Goal: Information Seeking & Learning: Learn about a topic

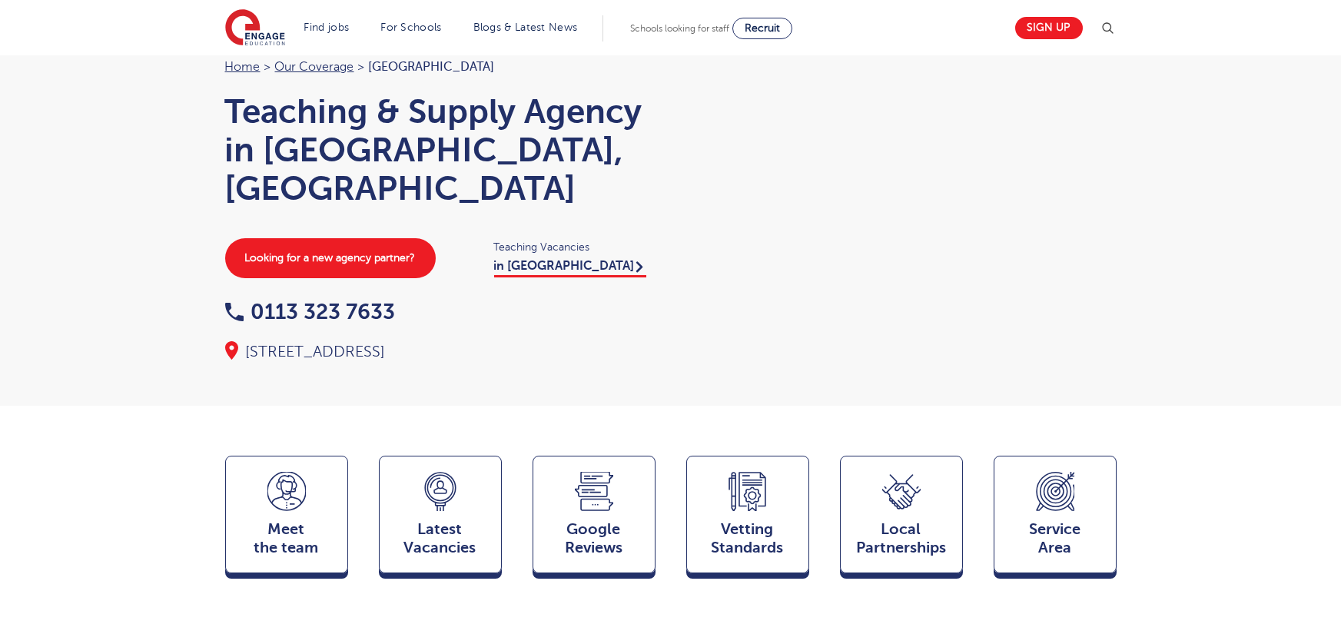
scroll to position [130, 0]
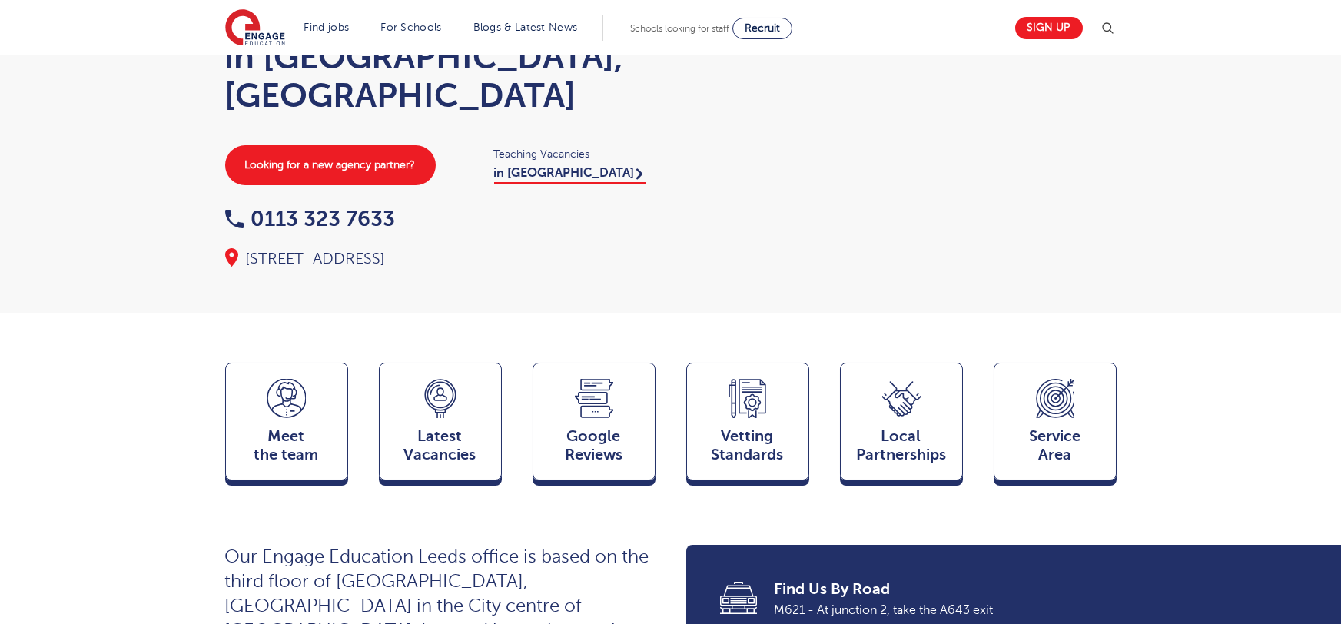
click at [221, 380] on div "Meet the team Team Latest Vacancies Jobs Google Reviews Reviews Vetting Standar…" at bounding box center [671, 426] width 915 height 127
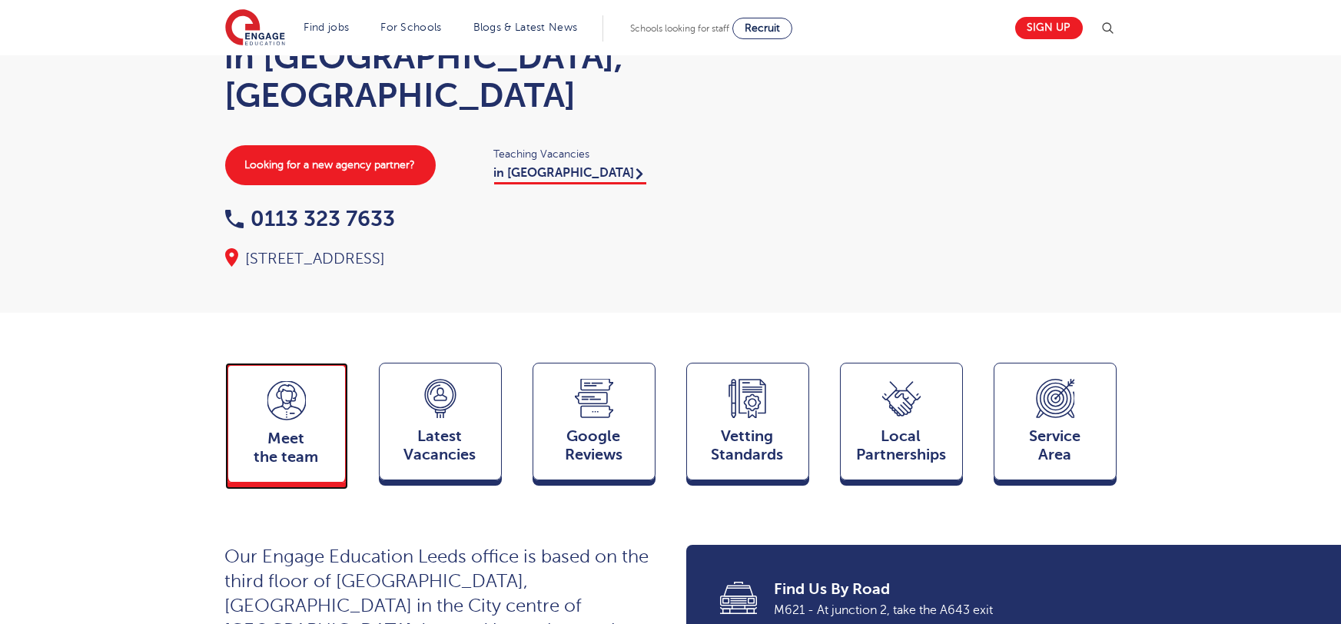
click at [308, 379] on div "Meet the team Team" at bounding box center [286, 423] width 123 height 120
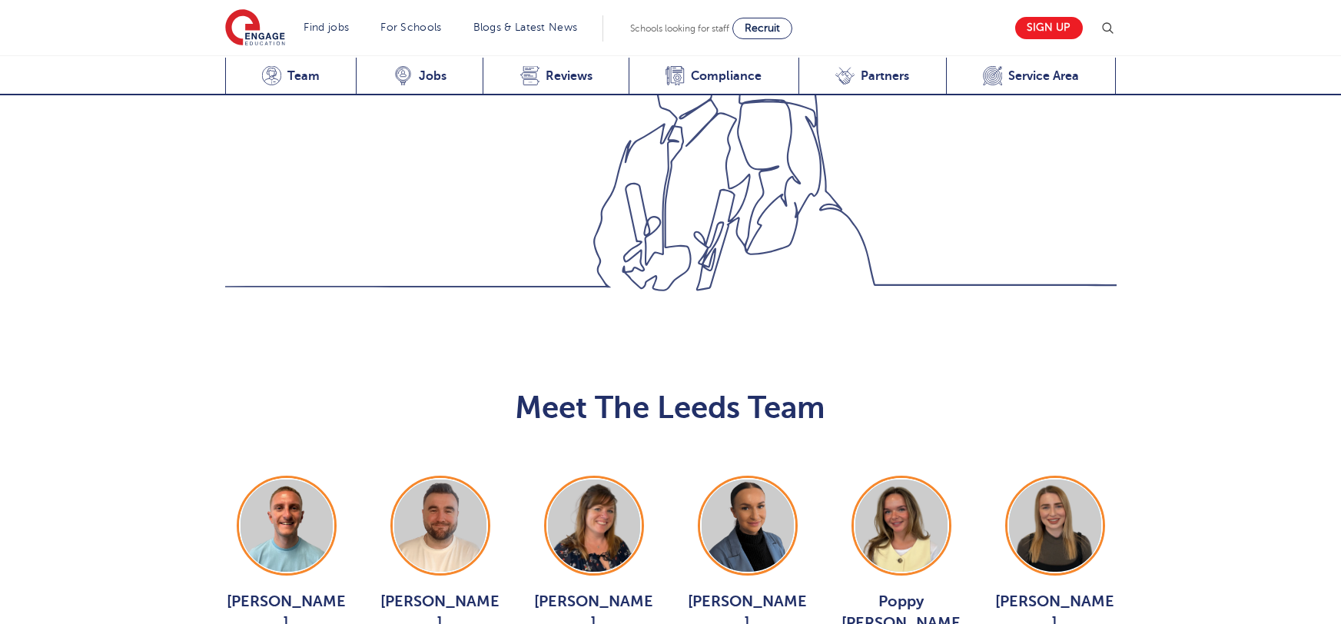
scroll to position [1678, 0]
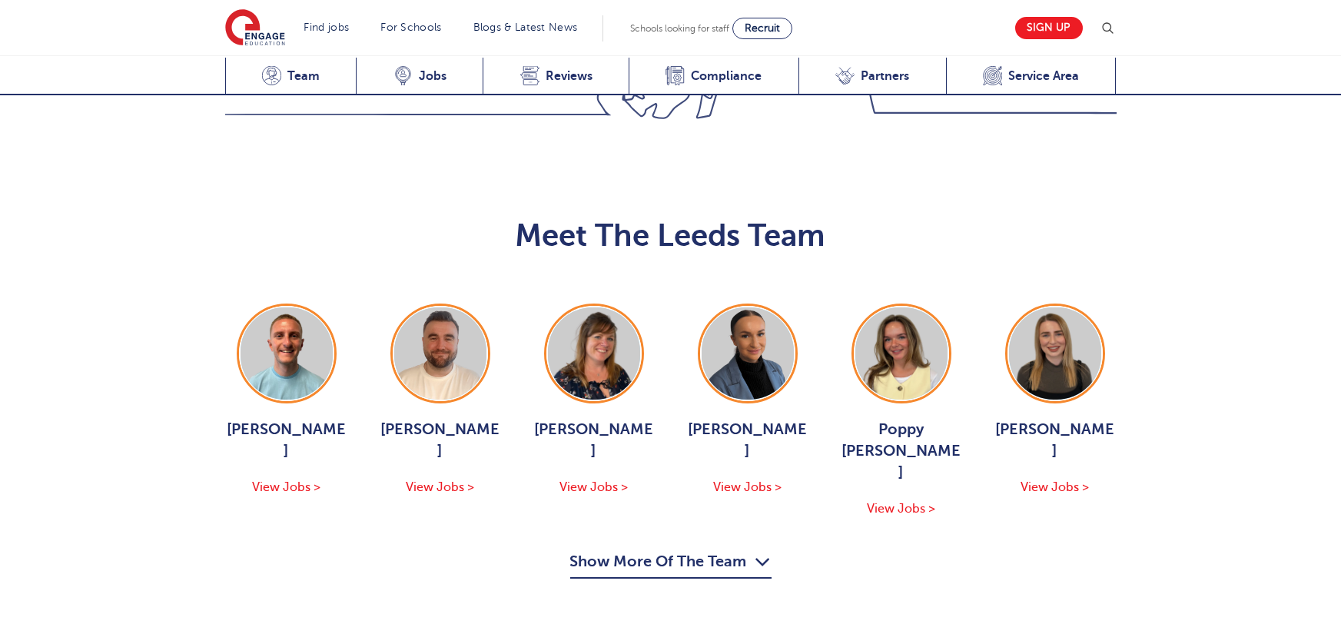
click at [676, 549] on button "Show More Of The Team" at bounding box center [670, 563] width 201 height 29
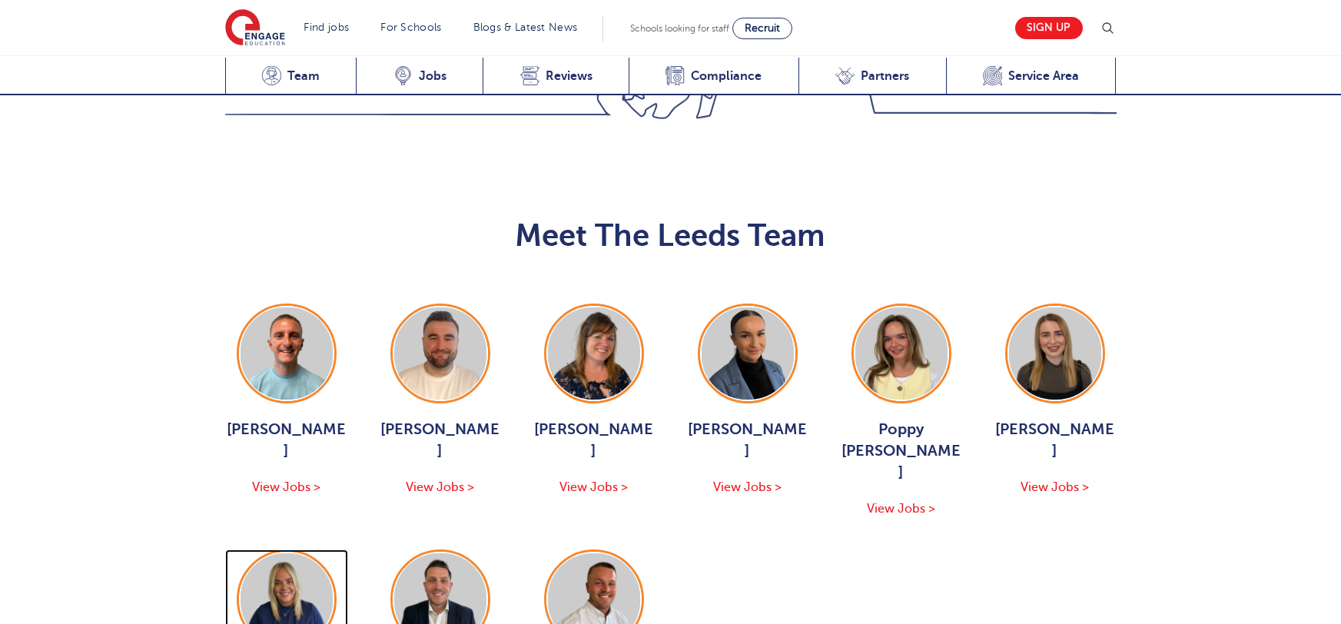
click at [269, 553] on img at bounding box center [287, 599] width 92 height 92
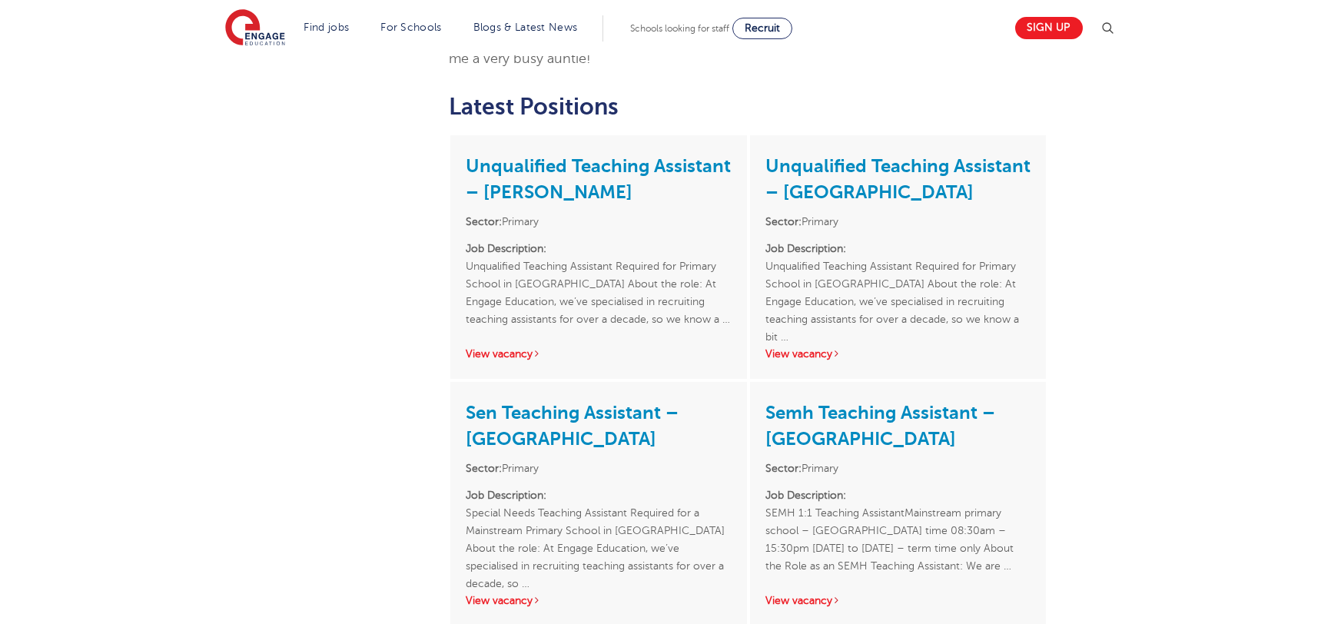
scroll to position [622, 0]
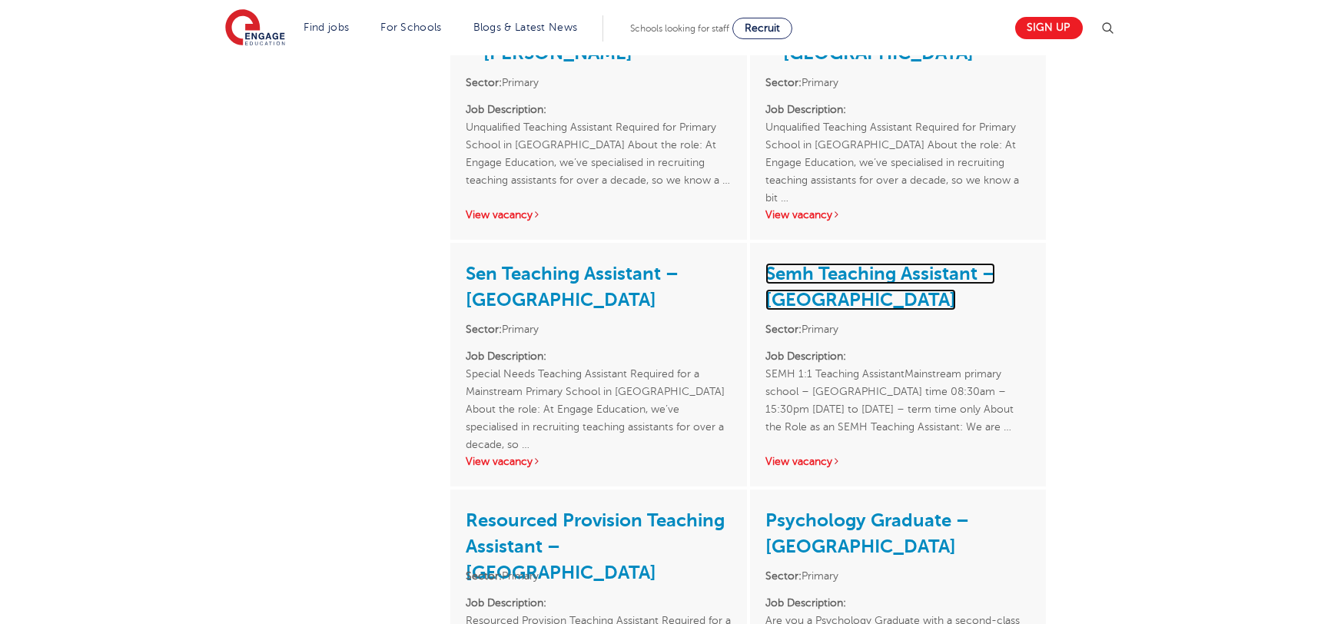
click at [813, 273] on link "Semh Teaching Assistant – [GEOGRAPHIC_DATA]" at bounding box center [880, 287] width 230 height 48
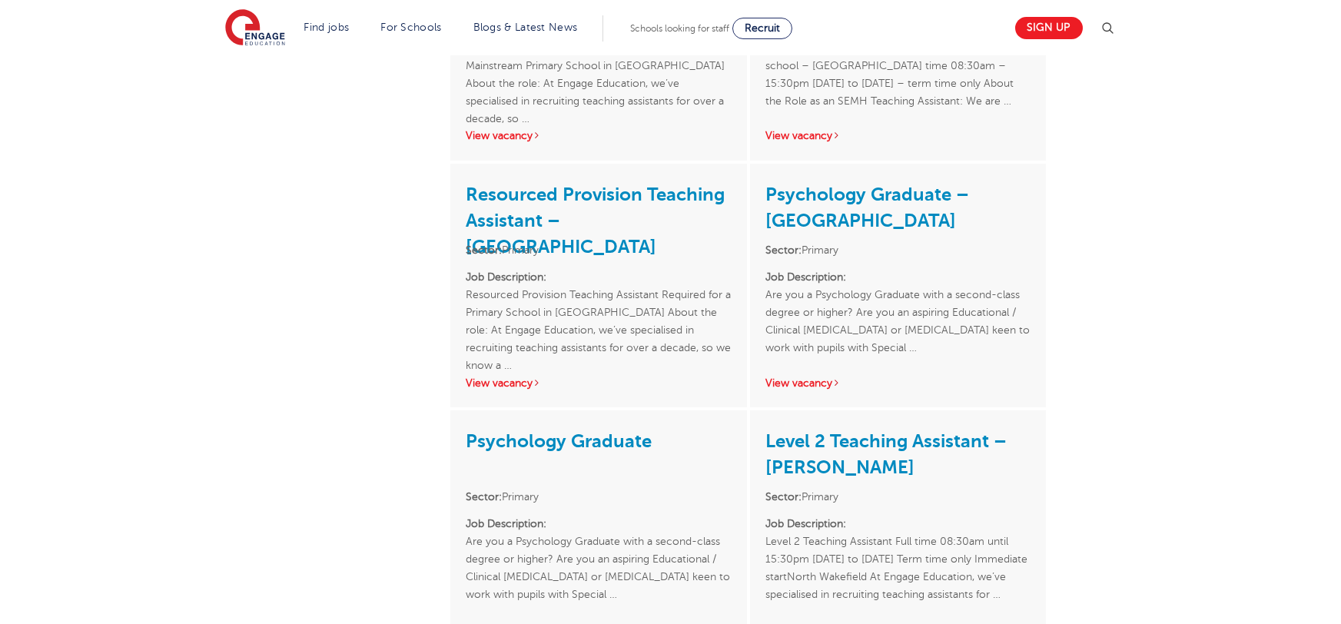
scroll to position [948, 0]
click at [864, 183] on link "Psychology Graduate – [GEOGRAPHIC_DATA]" at bounding box center [867, 207] width 204 height 48
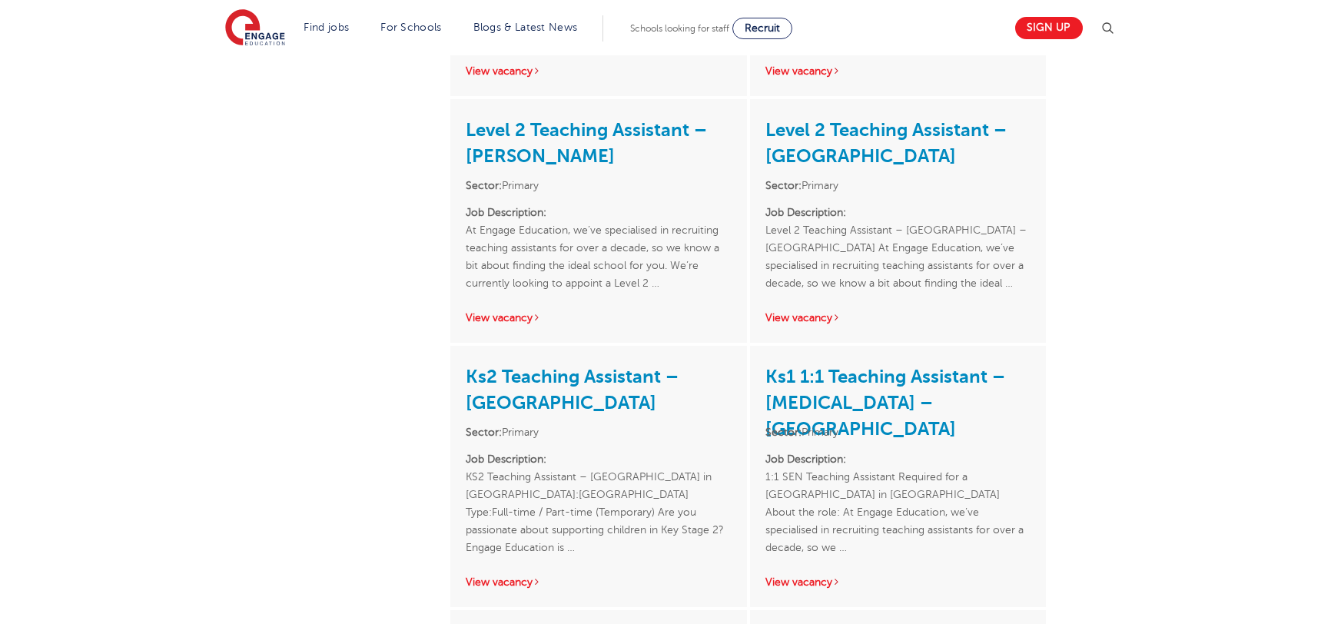
scroll to position [1517, 0]
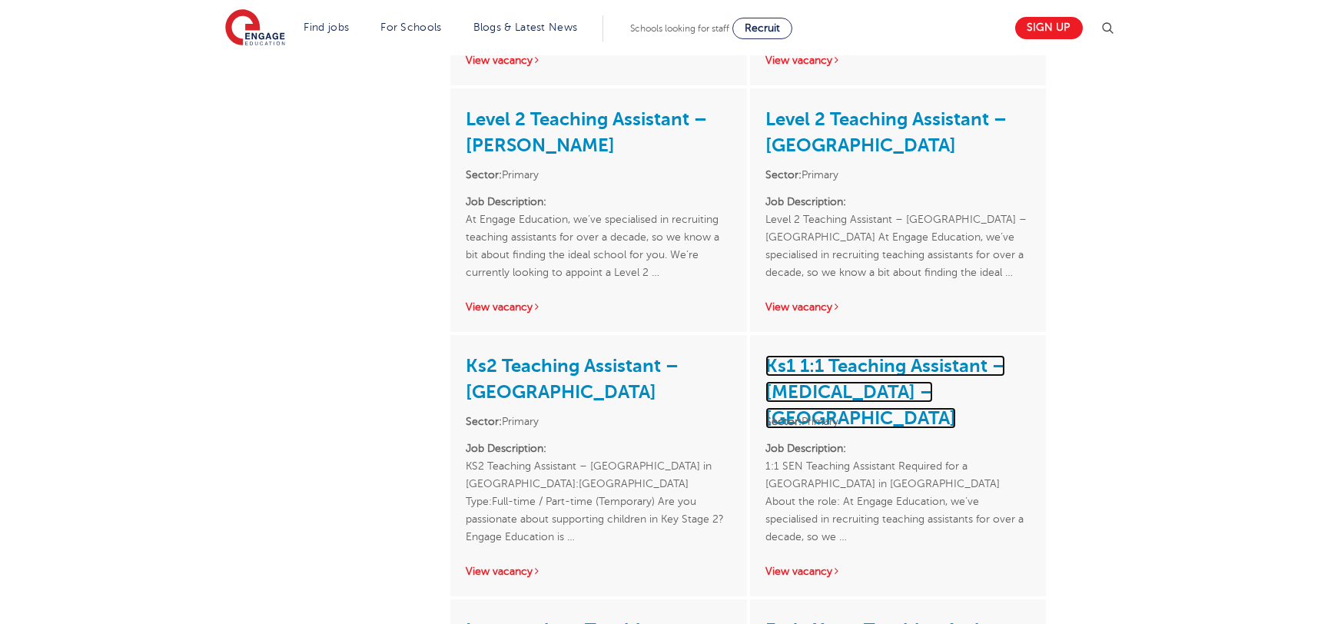
click at [893, 359] on link "Ks1 1:1 Teaching Assistant – Autism – North Leeds" at bounding box center [885, 392] width 240 height 74
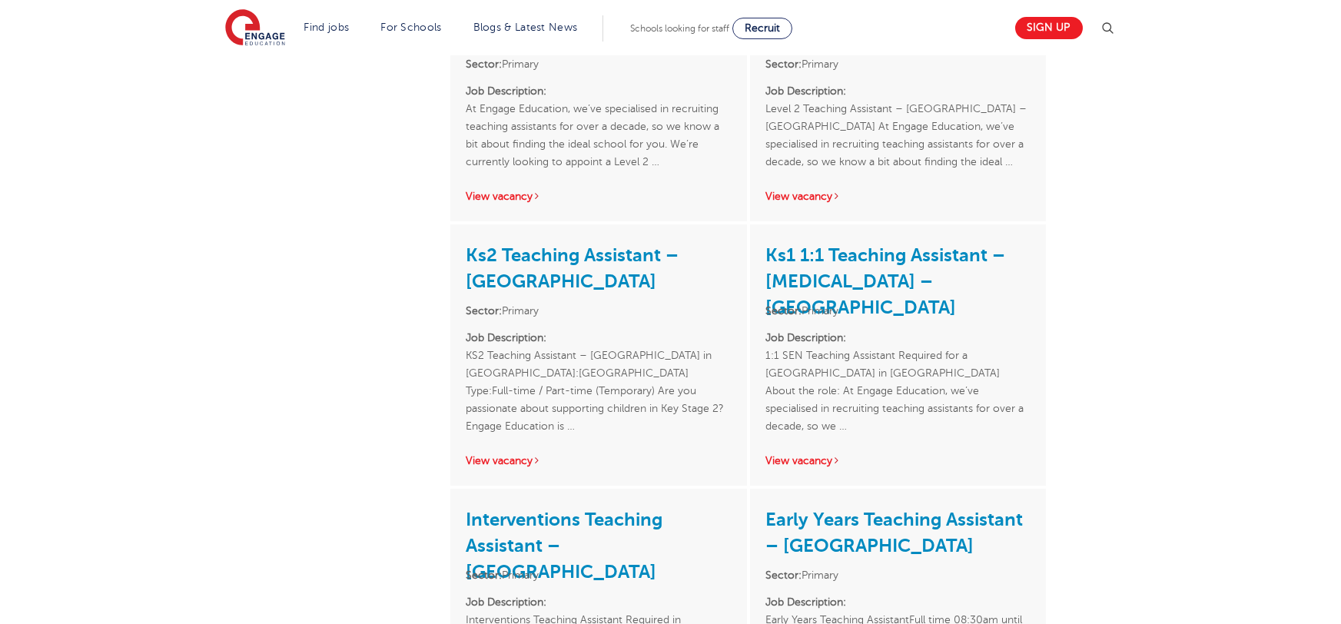
scroll to position [1781, 0]
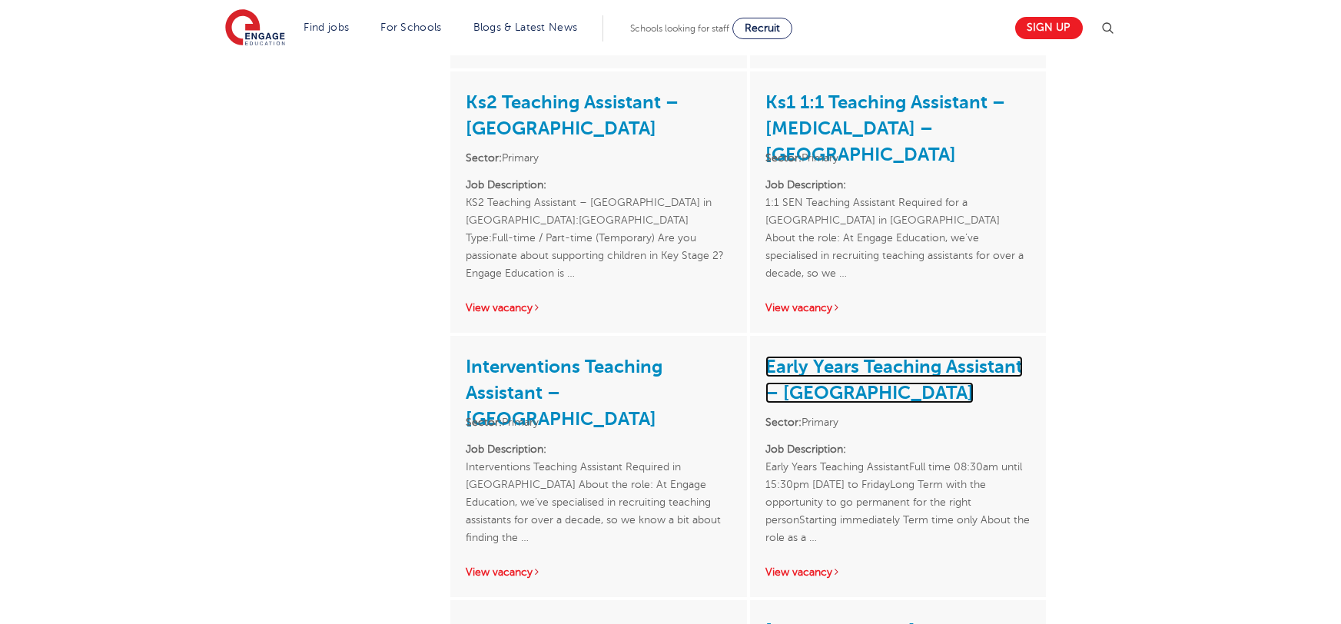
click at [866, 356] on link "Early Years Teaching Assistant – Leeds" at bounding box center [893, 380] width 257 height 48
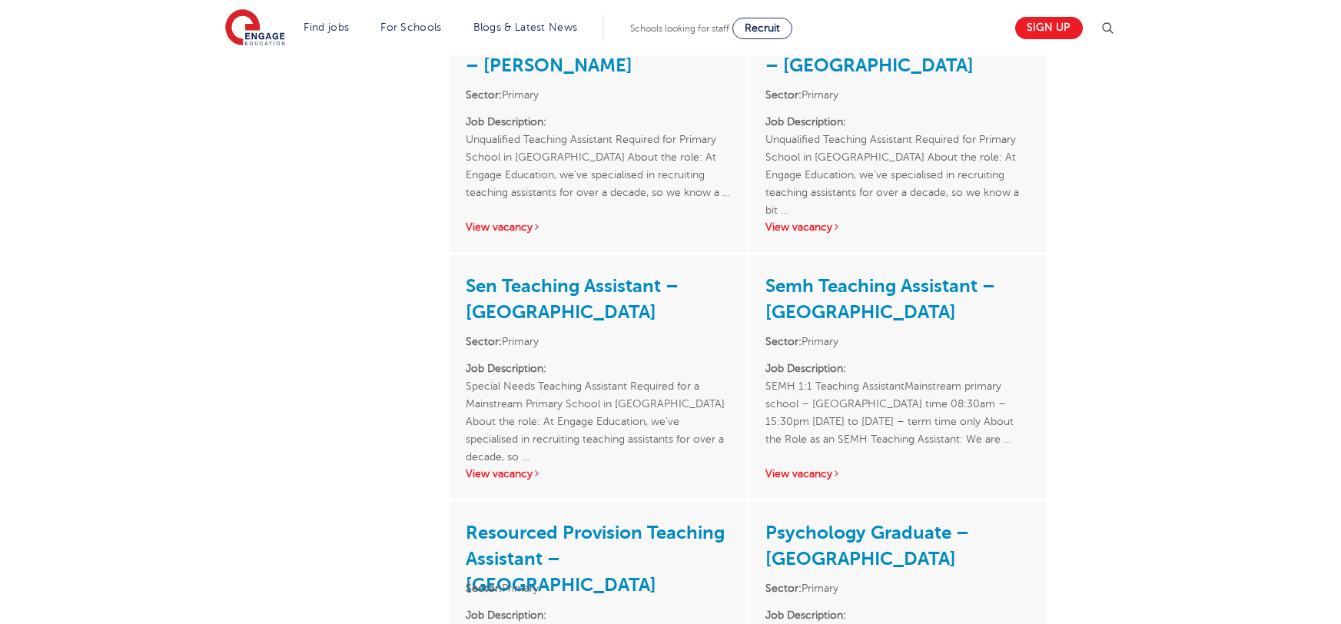
scroll to position [629, 0]
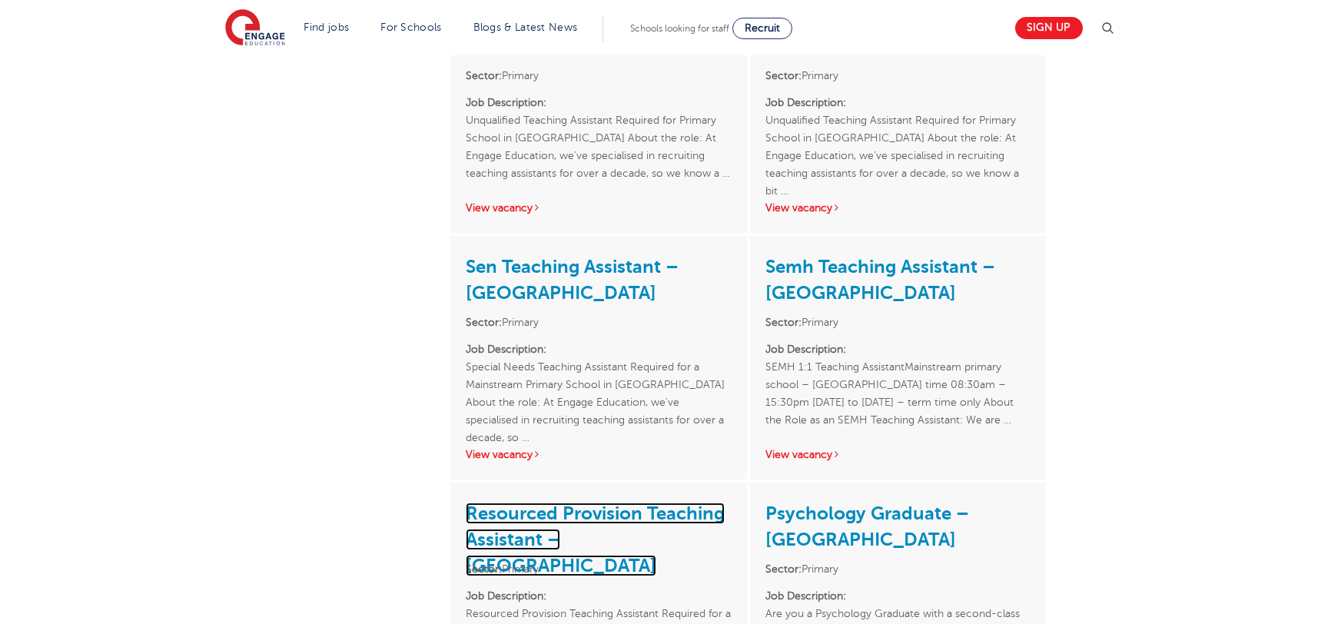
click at [526, 514] on link "Resourced Provision Teaching Assistant – [GEOGRAPHIC_DATA]" at bounding box center [595, 540] width 259 height 74
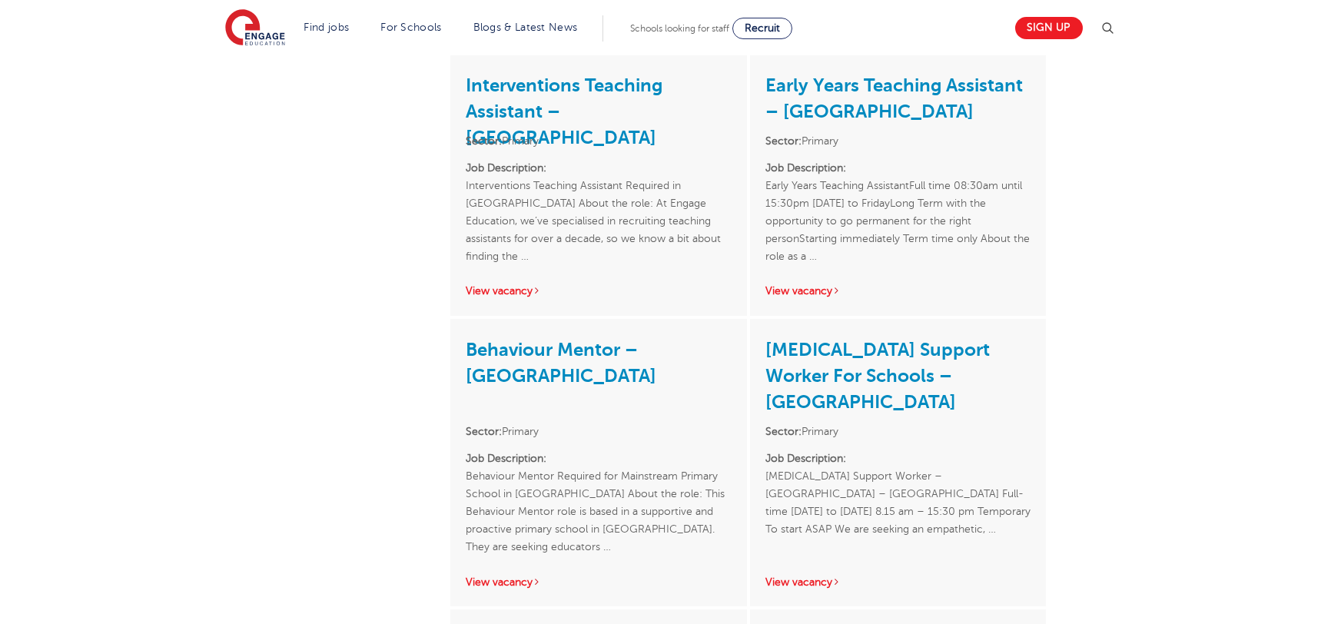
scroll to position [2201, 0]
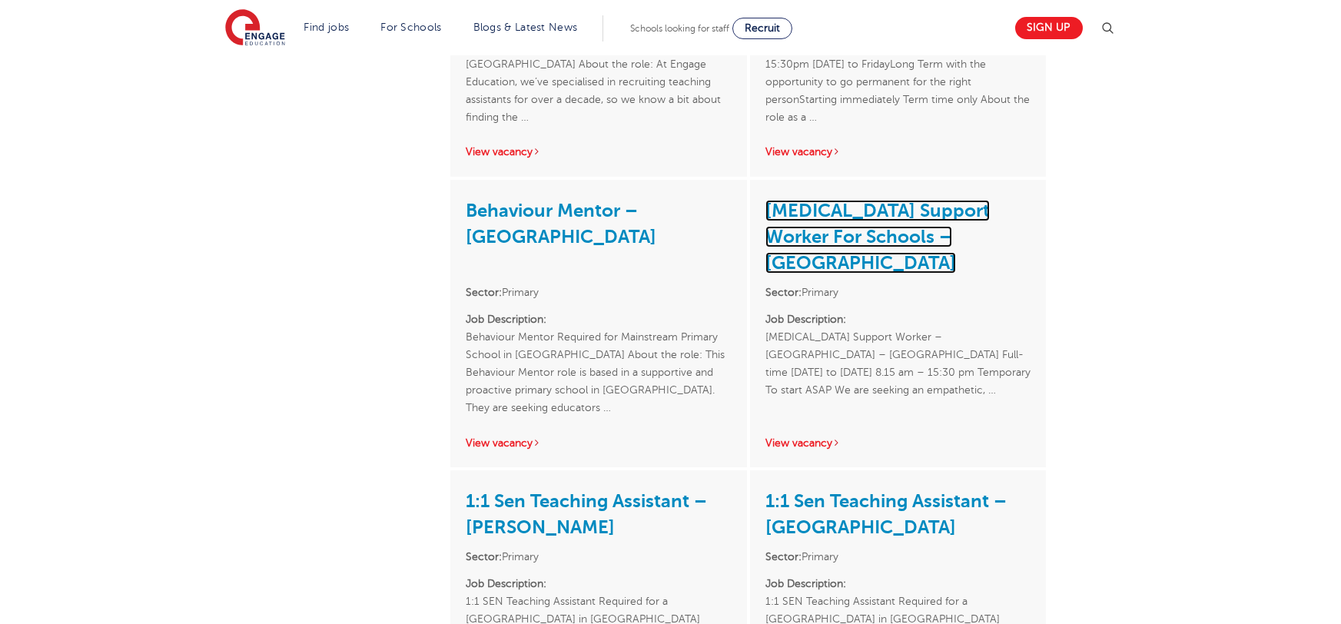
click at [906, 215] on link "Autism Support Worker For Schools – North And East Leeds" at bounding box center [877, 237] width 224 height 74
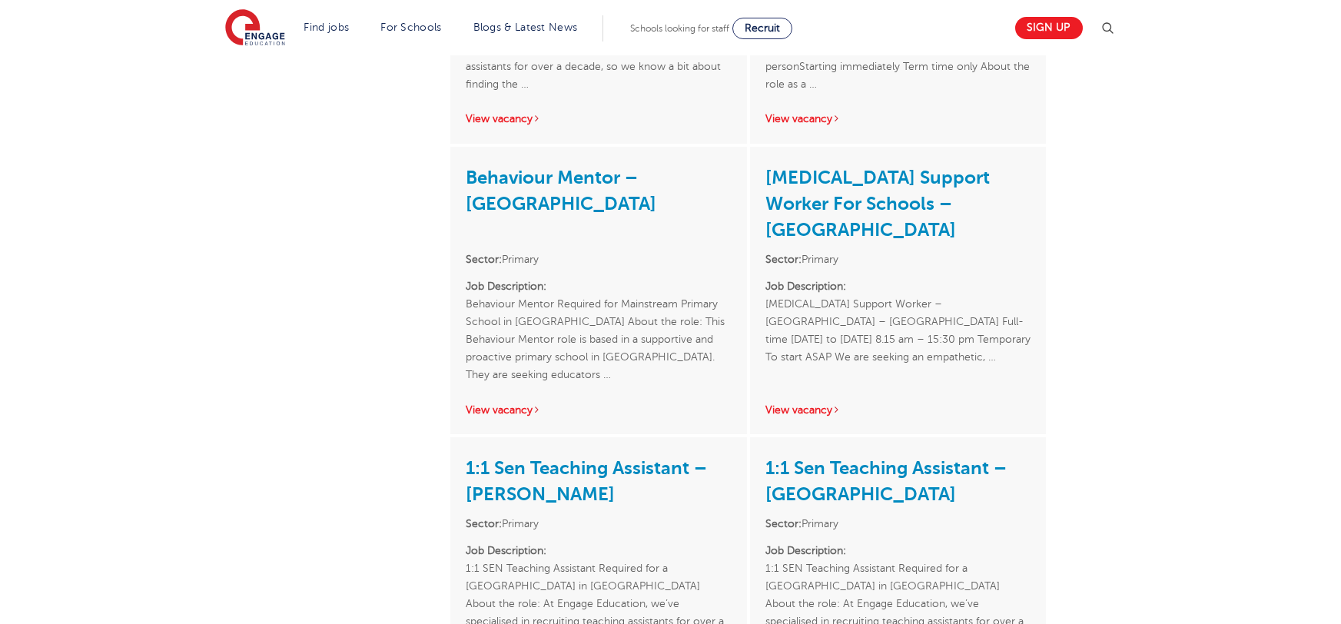
scroll to position [2335, 0]
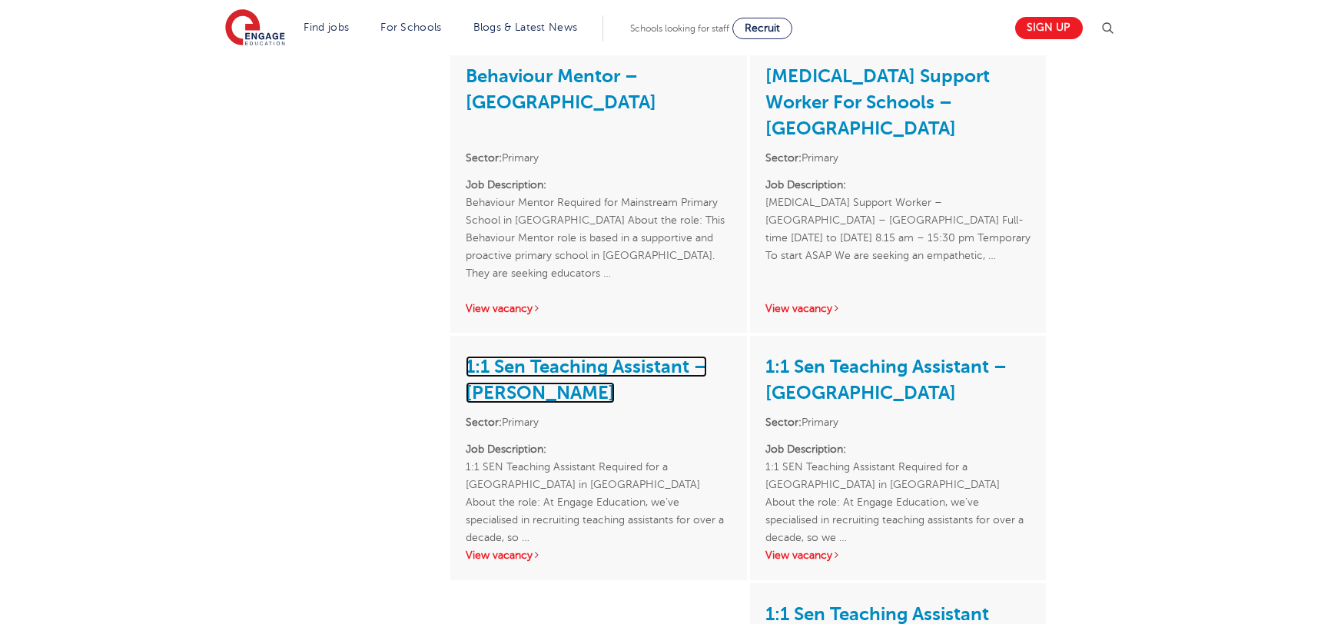
click at [526, 356] on link "1:1 Sen Teaching Assistant – Wakefield" at bounding box center [586, 380] width 241 height 48
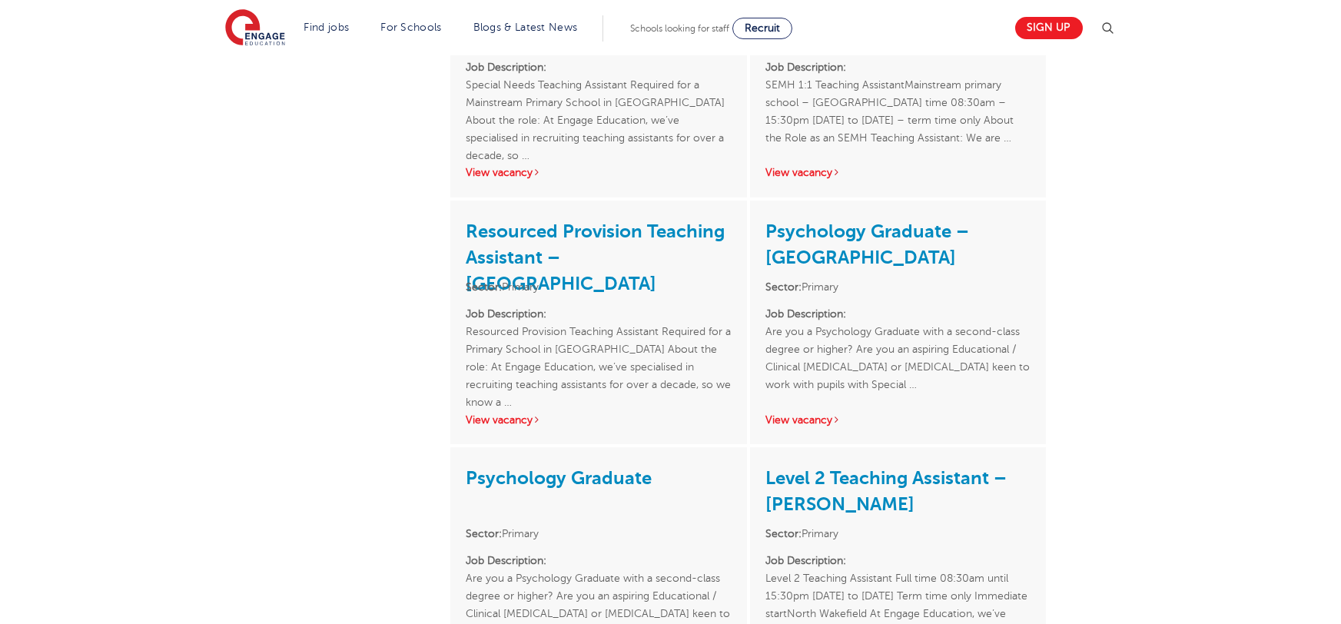
scroll to position [688, 0]
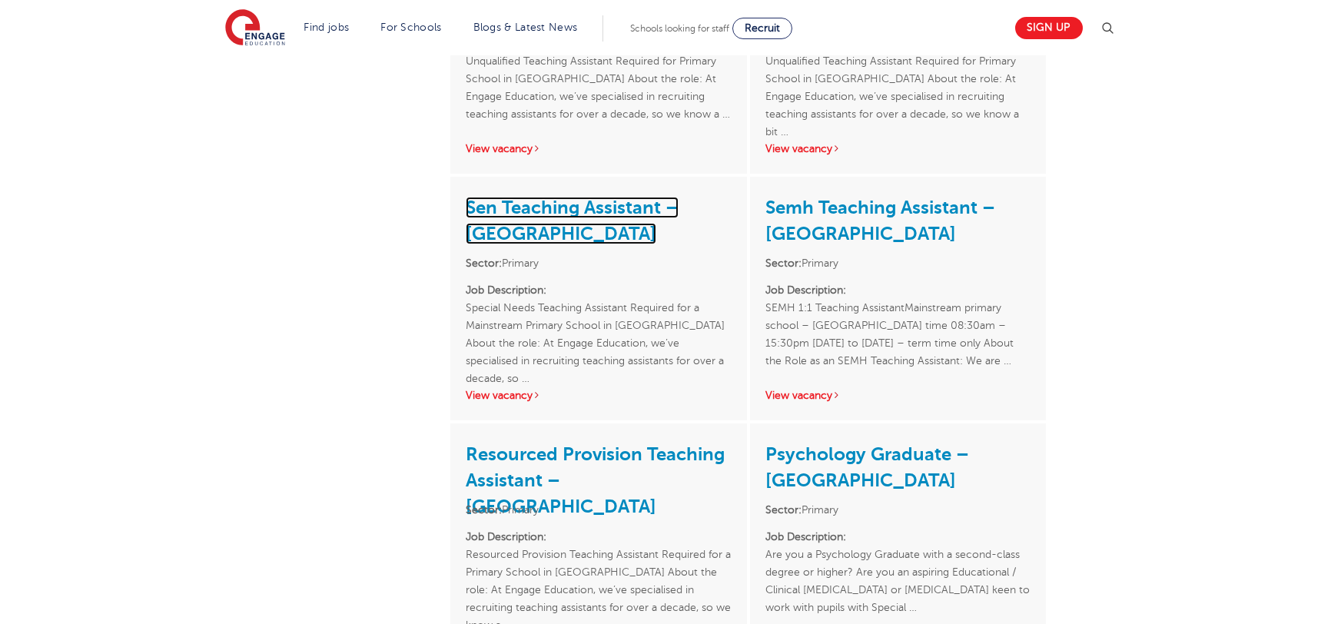
click at [608, 197] on link "Sen Teaching Assistant – Castleford" at bounding box center [572, 221] width 213 height 48
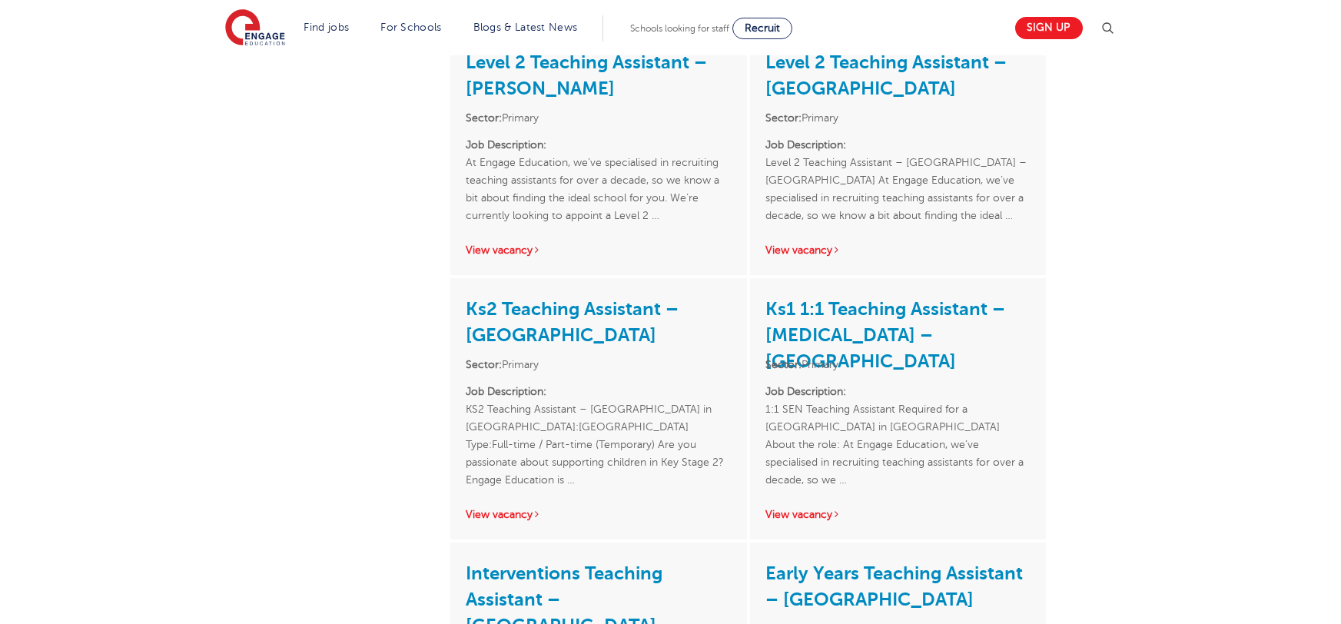
scroll to position [1870, 0]
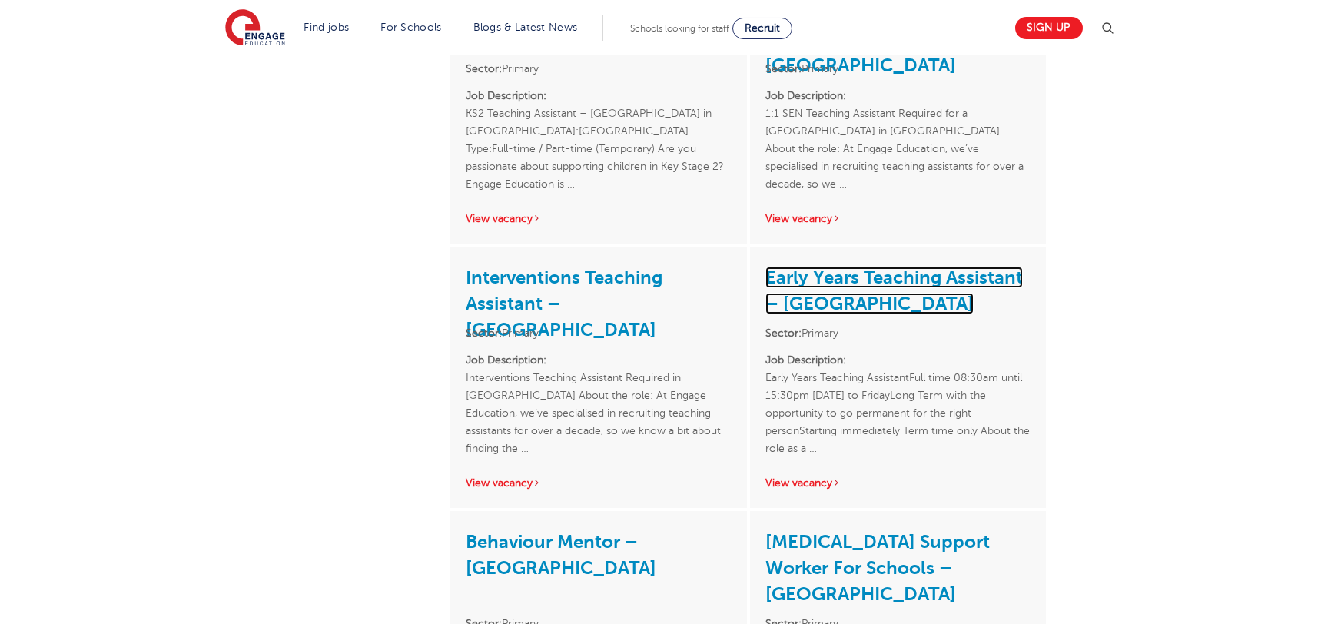
click at [964, 267] on link "Early Years Teaching Assistant – Leeds" at bounding box center [893, 291] width 257 height 48
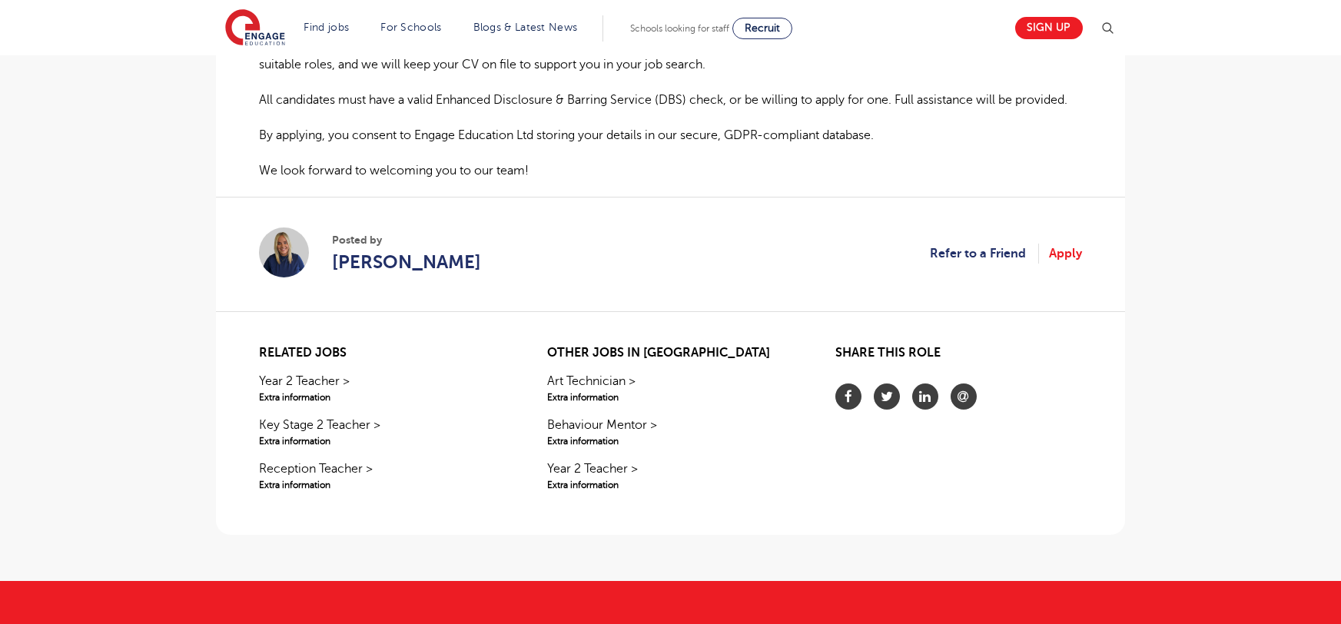
scroll to position [1512, 0]
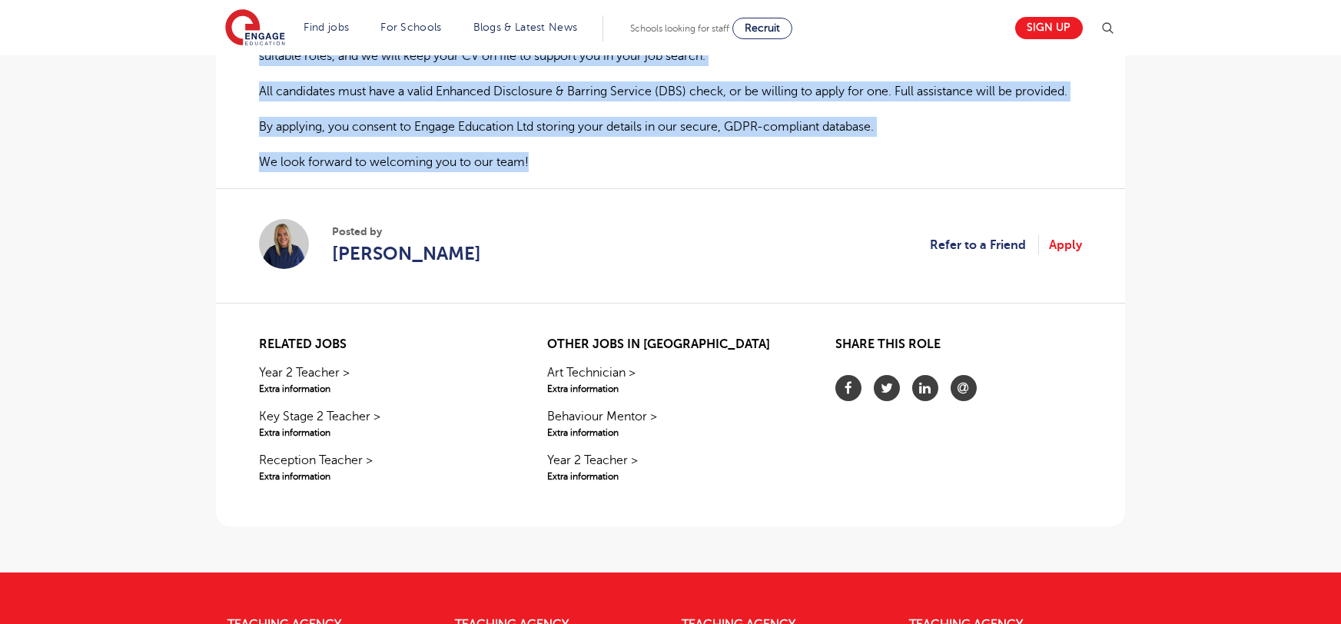
drag, startPoint x: 259, startPoint y: 348, endPoint x: 720, endPoint y: 98, distance: 524.4
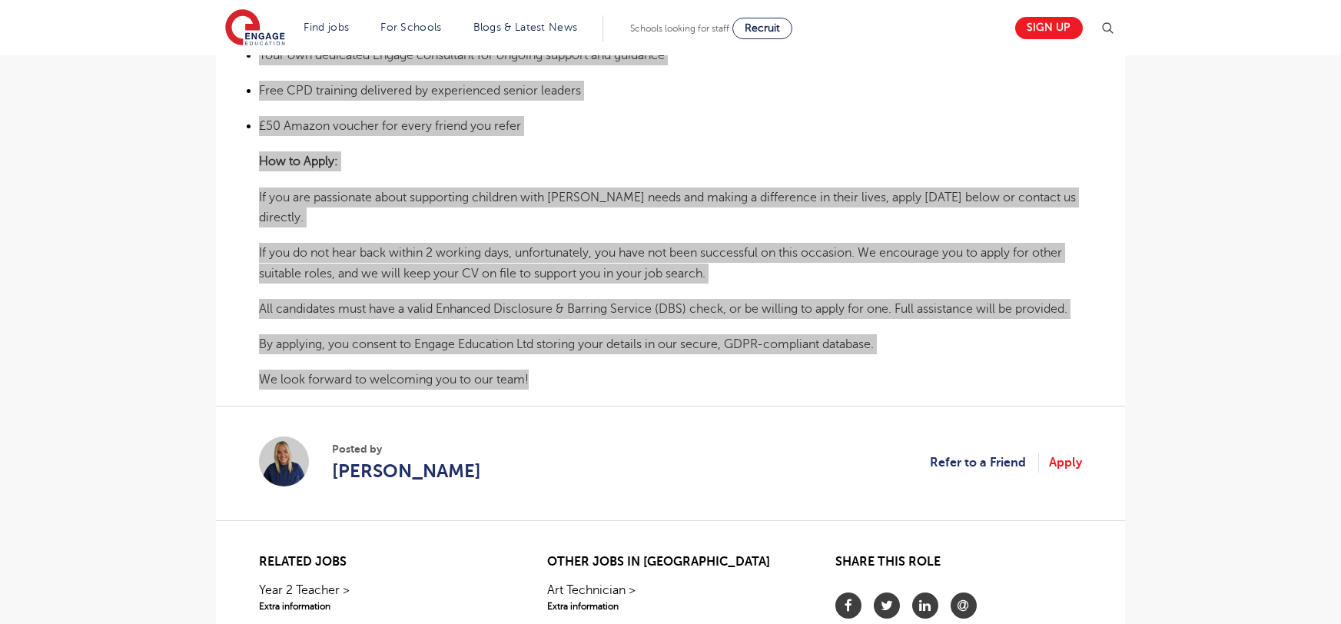
scroll to position [1192, 0]
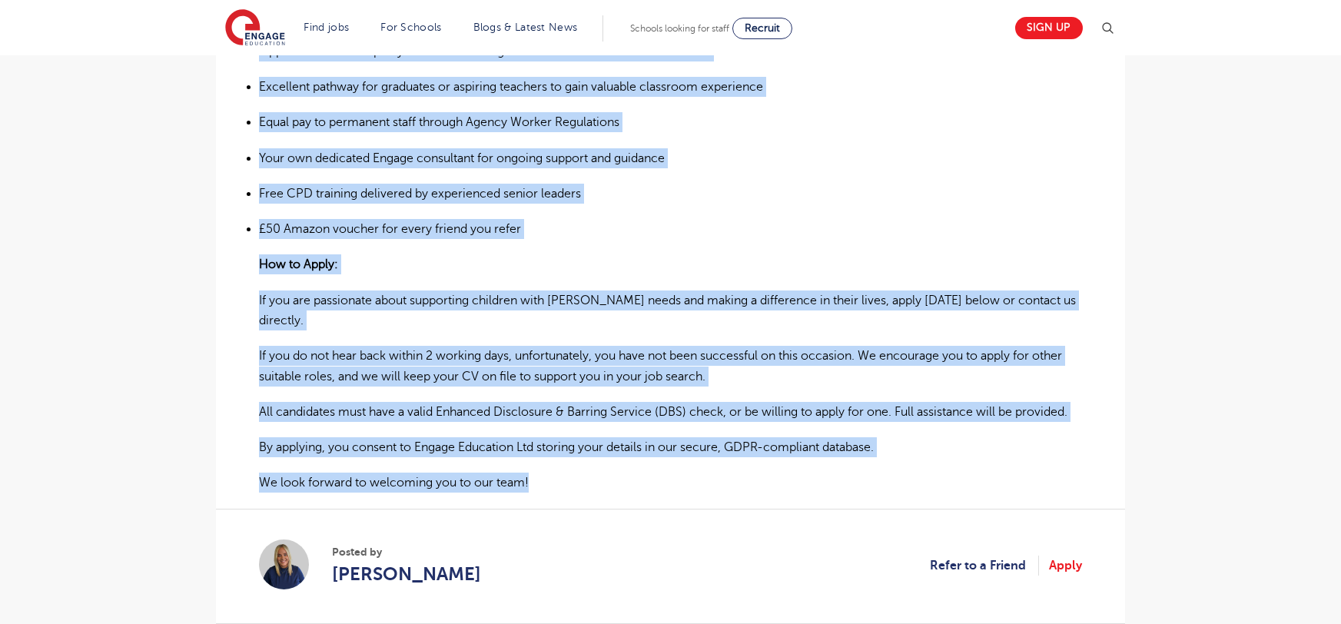
copy div "SEMH 1:1 Teaching Assistant Mainstream primary school – East Leeds Full time 08…"
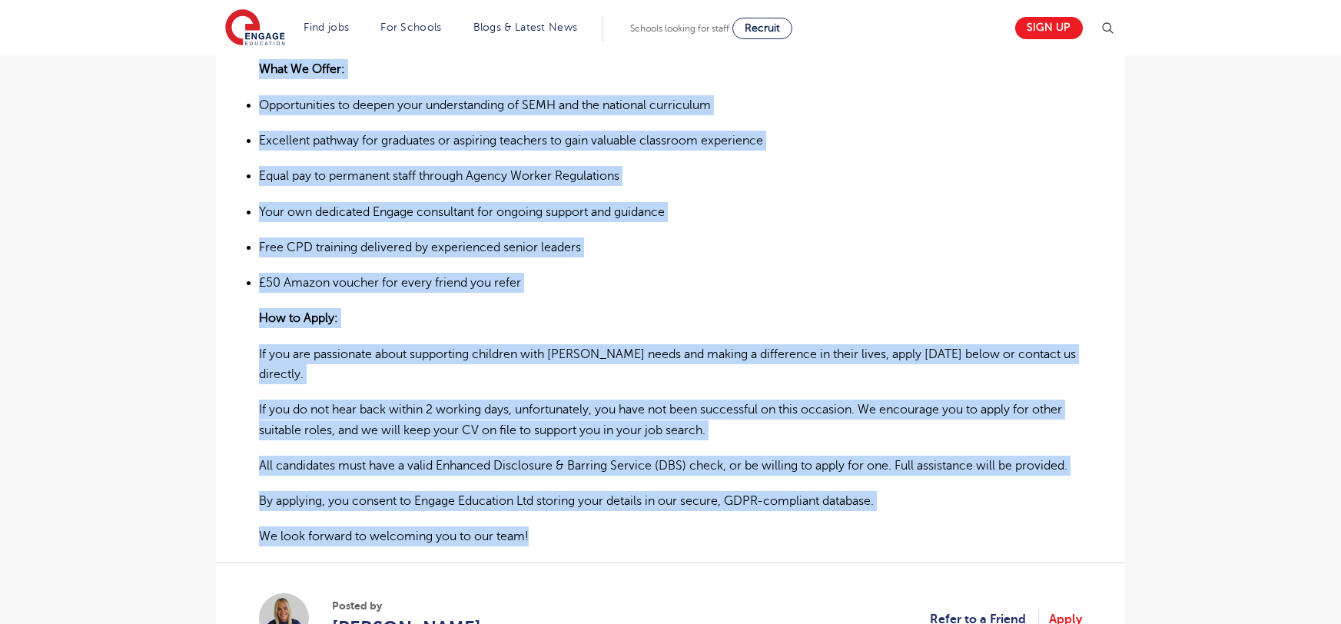
scroll to position [1061, 0]
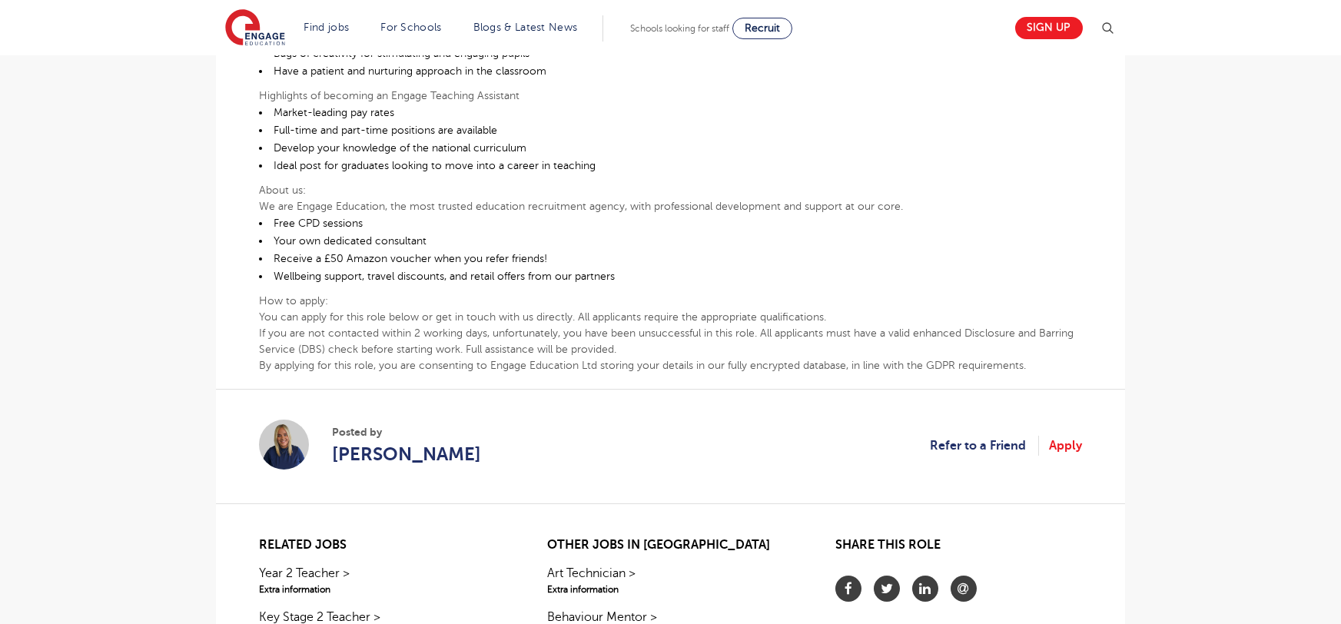
scroll to position [709, 0]
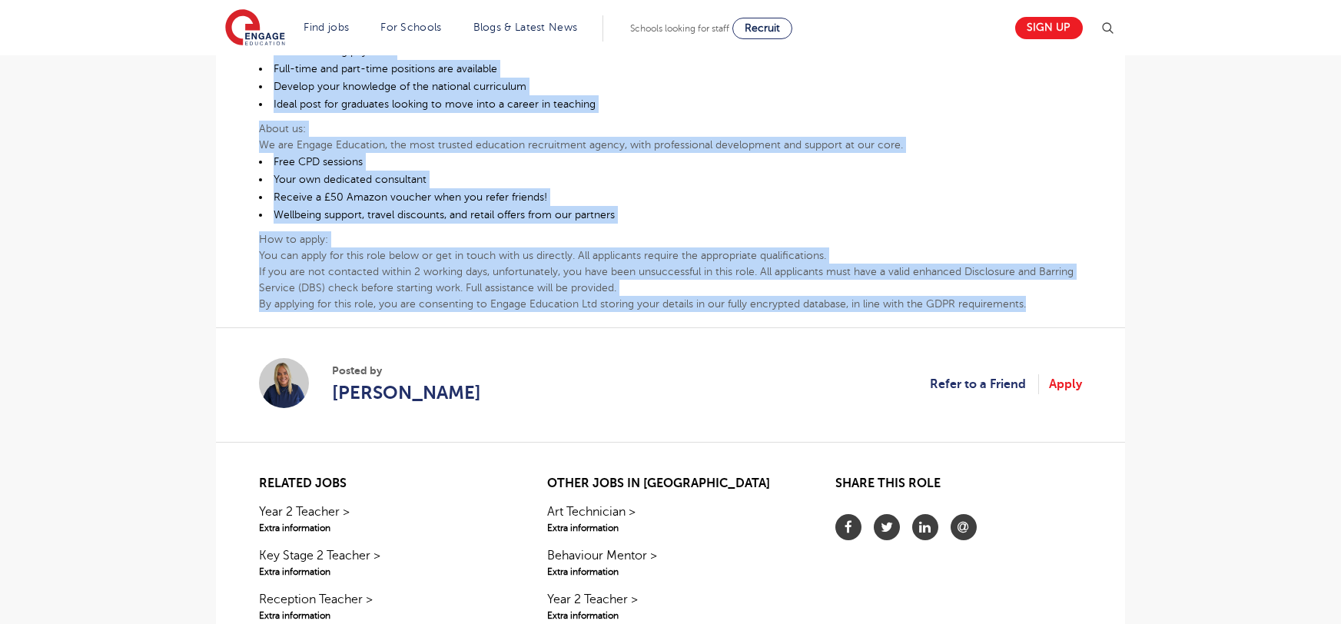
drag, startPoint x: 258, startPoint y: 323, endPoint x: 1037, endPoint y: 270, distance: 781.1
click at [1037, 270] on div "Are you a Psychology Graduate with a second-class degree or higher? Are you an …" at bounding box center [670, 42] width 823 height 539
copy div "Are you a Psychology Graduate with a second-class degree or higher? Are you an …"
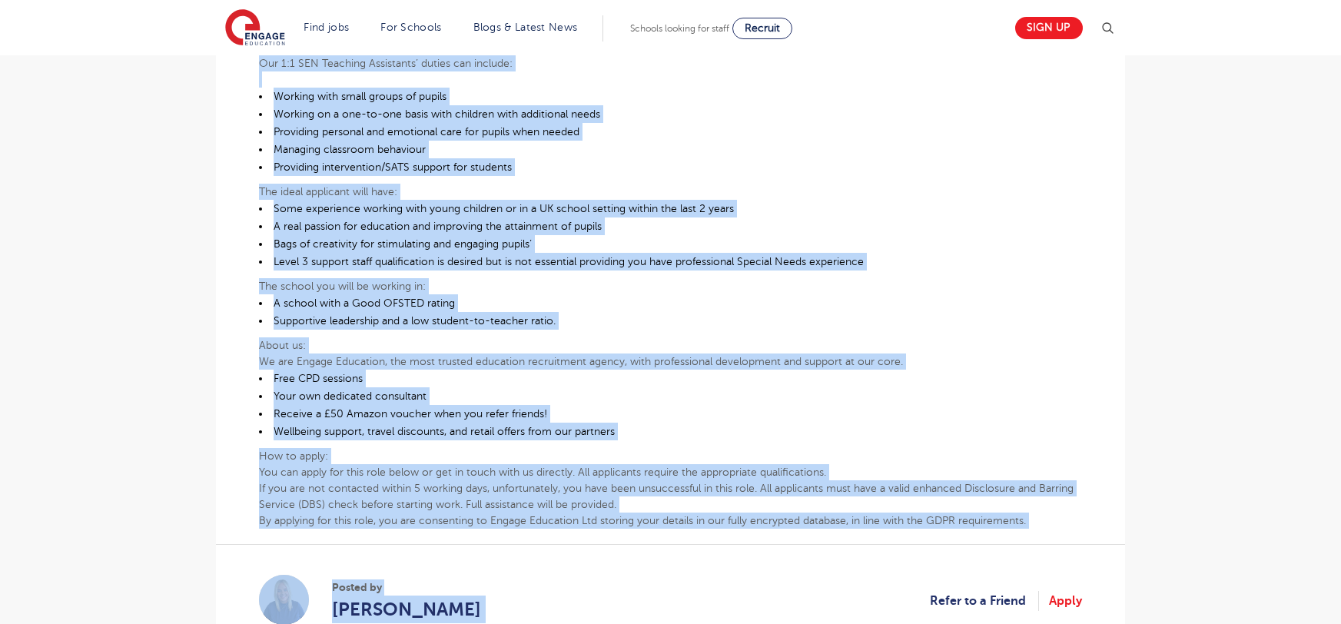
scroll to position [731, 0]
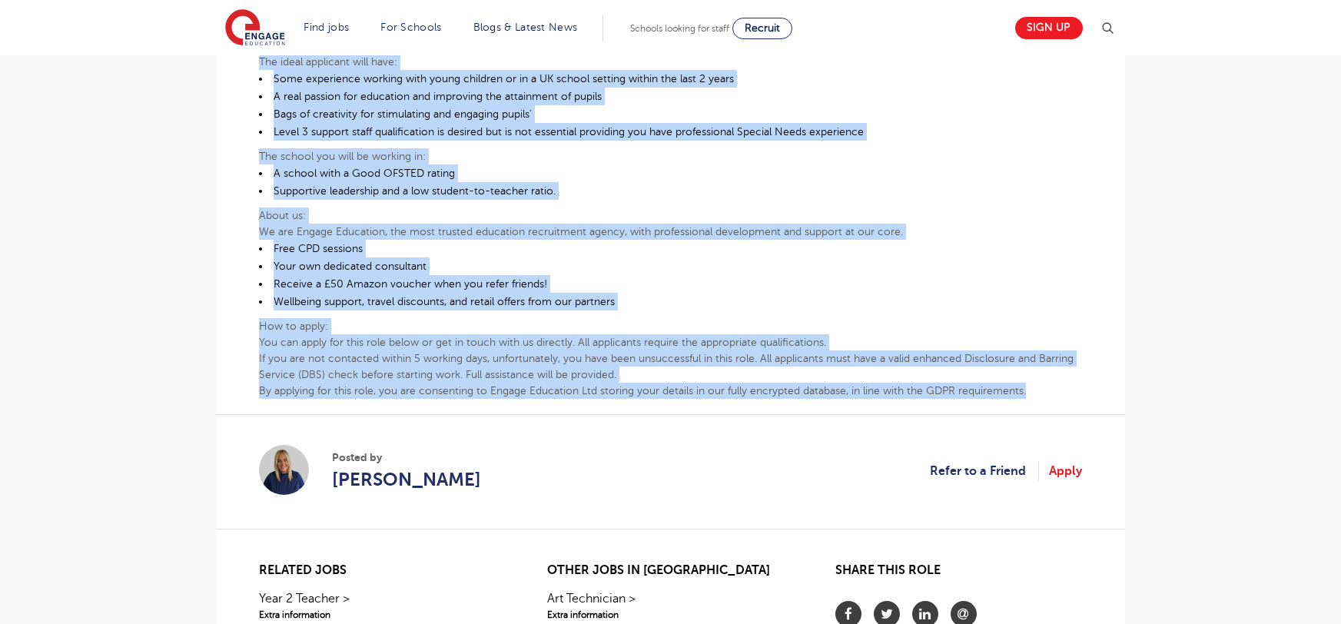
drag, startPoint x: 259, startPoint y: 180, endPoint x: 1039, endPoint y: 393, distance: 808.6
click at [1039, 393] on div "1:1 SEN Teaching Assistant Required for a [GEOGRAPHIC_DATA] in [GEOGRAPHIC_DATA…" at bounding box center [670, 75] width 823 height 648
copy div "9:0 LOR Ipsumdol Sitametco Adipisci eli s Doeiusmodt Incidid Utlabo et Dolor Ma…"
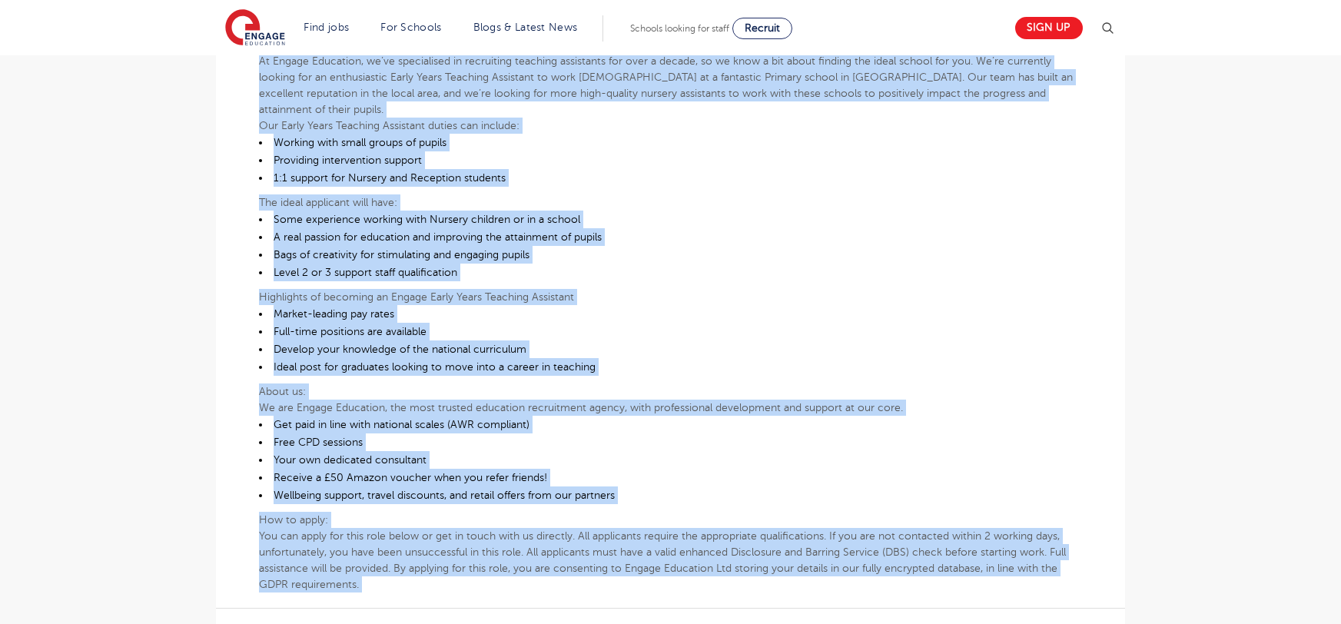
scroll to position [649, 0]
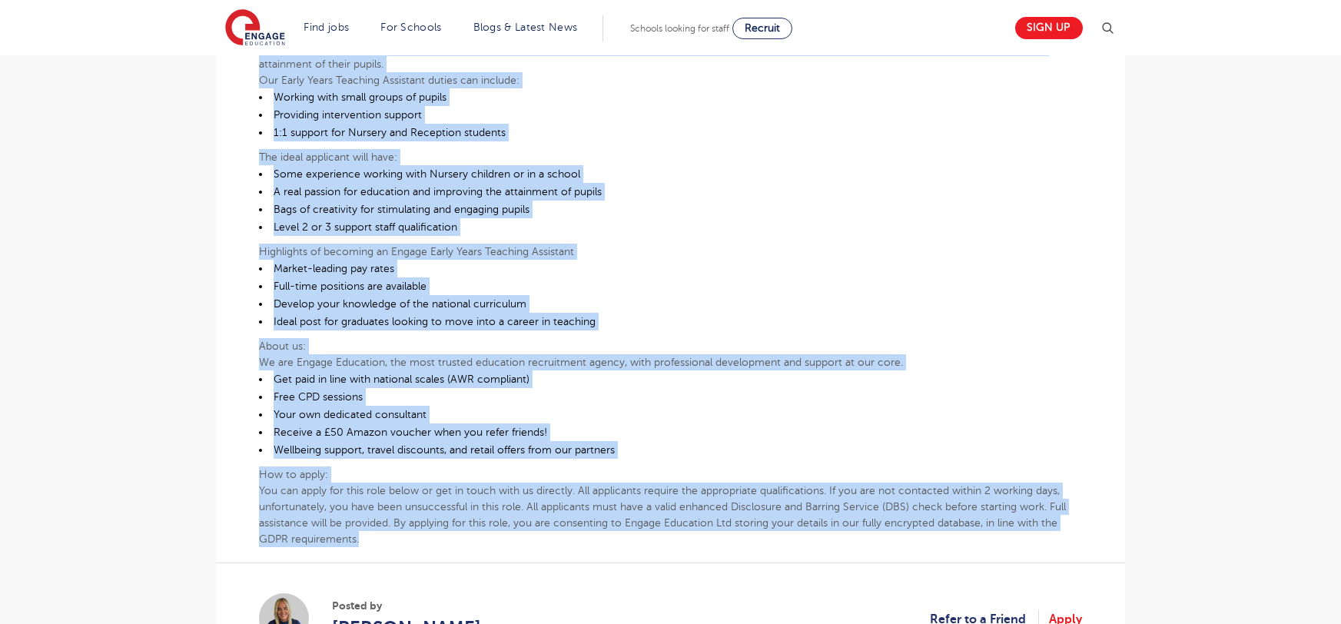
drag, startPoint x: 260, startPoint y: 274, endPoint x: 965, endPoint y: 480, distance: 734.9
click at [965, 480] on div "Early Years Teaching Assistant Full time 08:30am until 15:30pm [DATE] to [DATE]…" at bounding box center [670, 189] width 823 height 715
copy div "Lorem Ipsum Dolorsit Ametconse Adip elit 70:43se doeiu 41:74te Incidi ut Labore…"
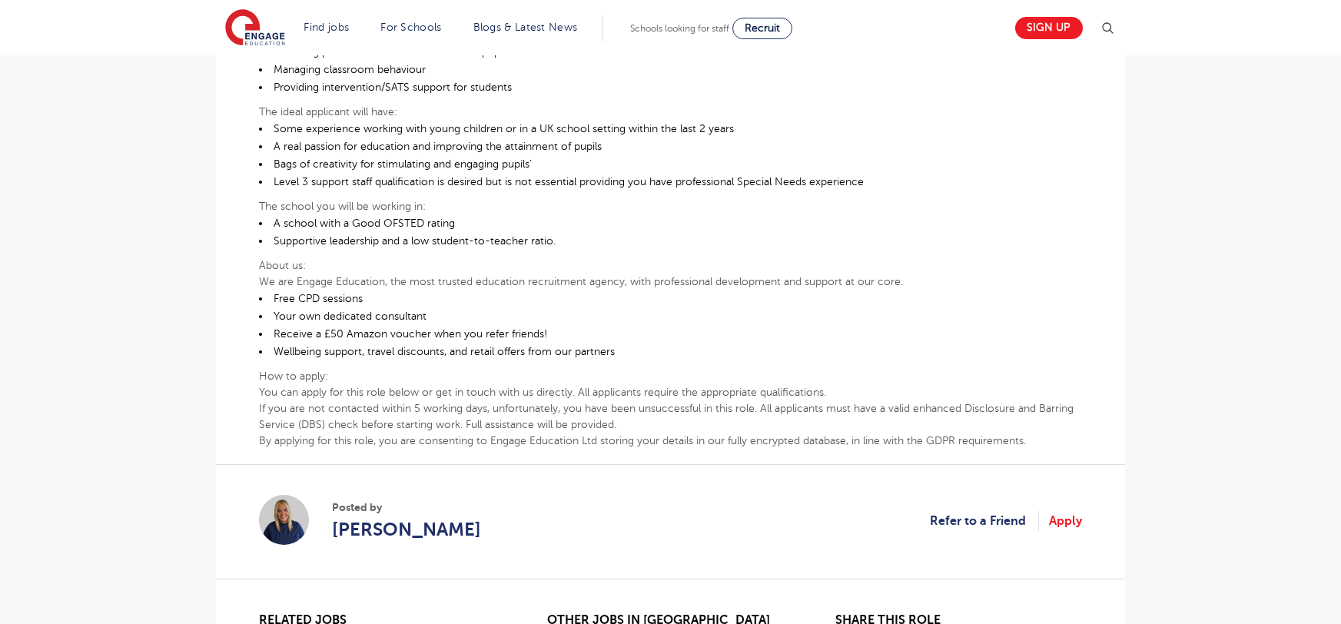
scroll to position [882, 0]
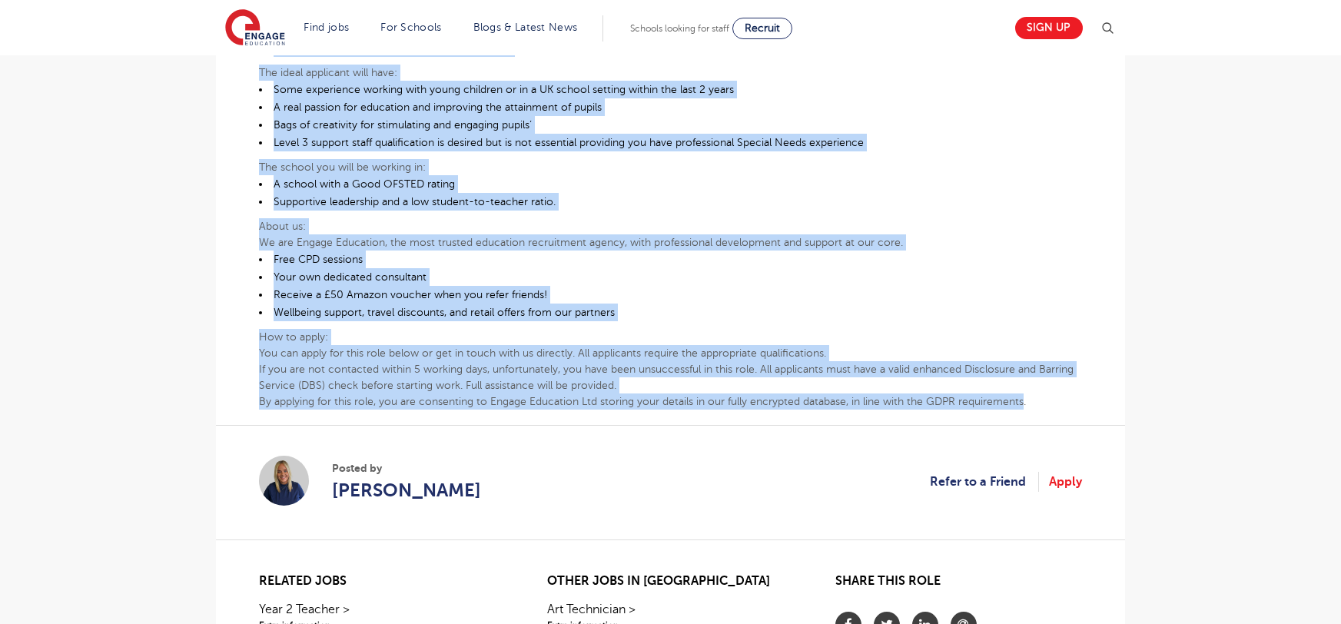
drag, startPoint x: 255, startPoint y: 213, endPoint x: 1025, endPoint y: 397, distance: 791.6
click at [1025, 397] on div "£21,731 - £26,716 SEND Primary Leeds - Leeds Beginning 09/25 Resourced Provisio…" at bounding box center [670, 35] width 885 height 1030
copy div "Resourced Provision Teaching Assistant Required for a Primary School in Leeds A…"
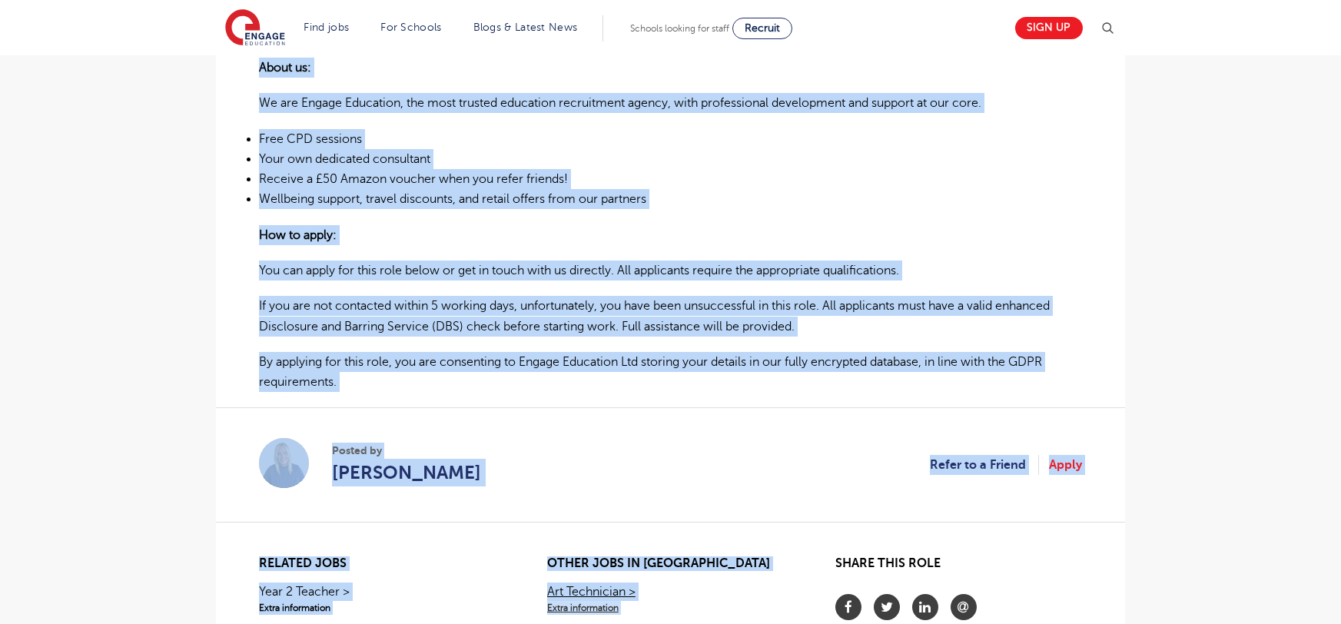
scroll to position [1451, 0]
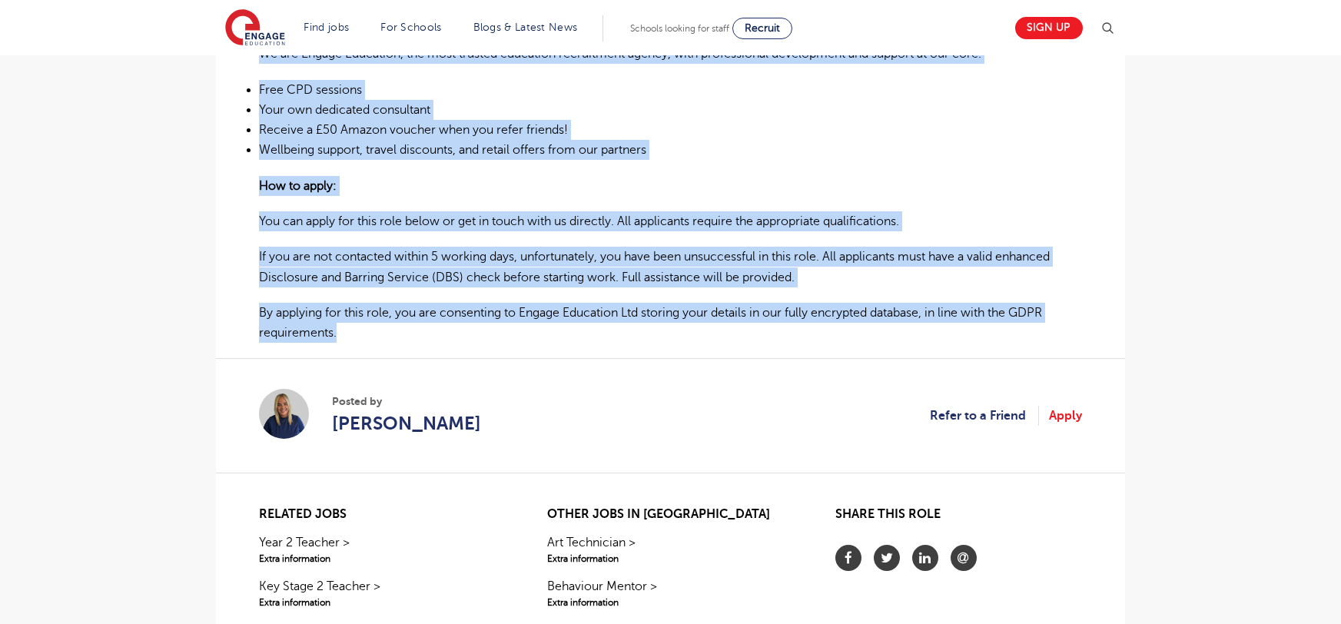
drag, startPoint x: 246, startPoint y: 322, endPoint x: 875, endPoint y: 328, distance: 629.4
copy div "Autism Support Worker – Mainstream Primary School – North and East Leeds Full- …"
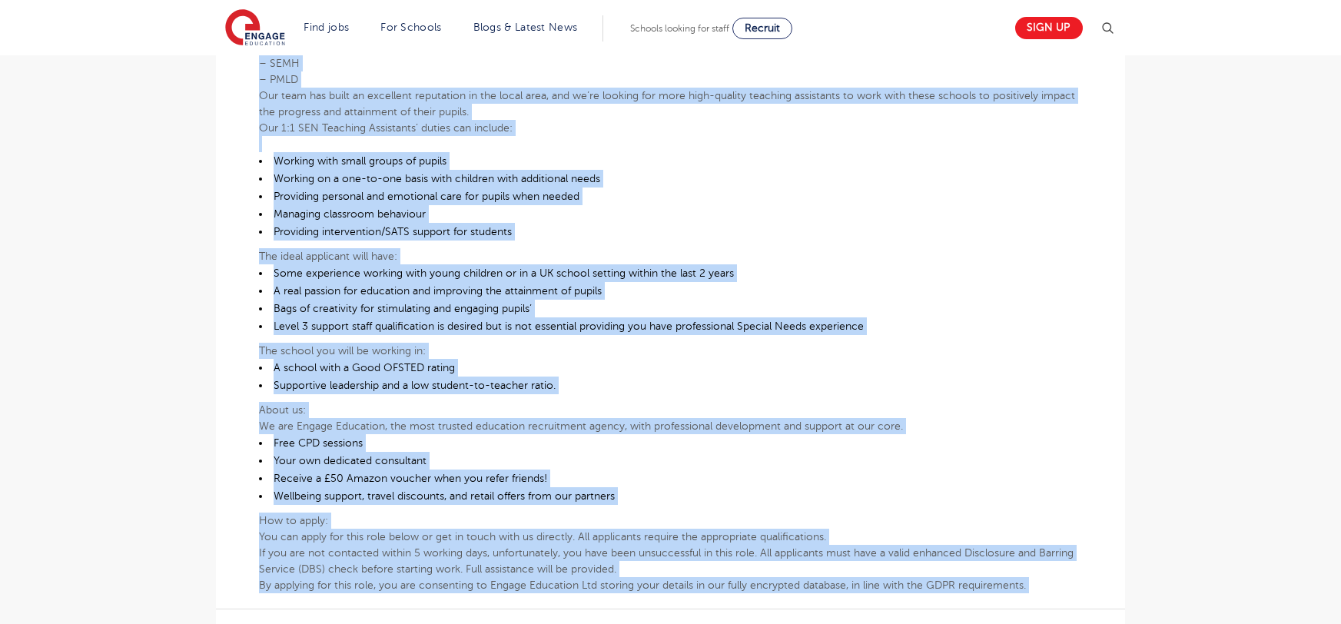
scroll to position [688, 0]
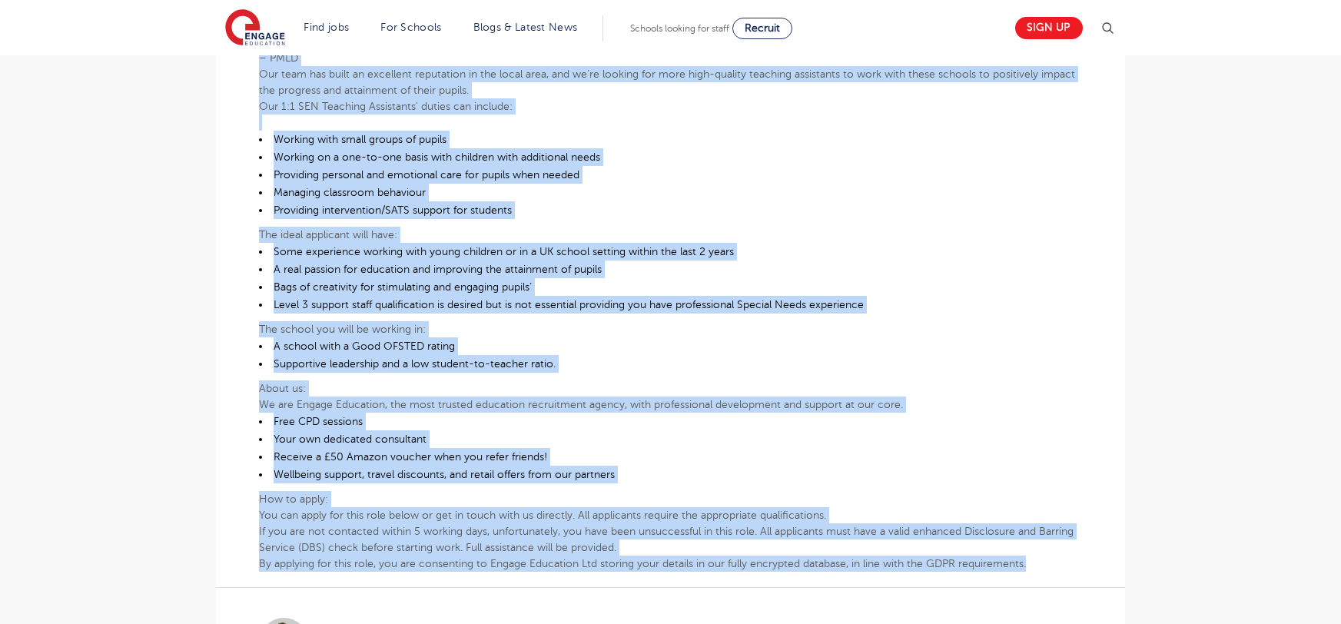
drag, startPoint x: 256, startPoint y: 168, endPoint x: 1037, endPoint y: 523, distance: 857.7
click at [1037, 523] on div "£21,731 - £26,716 SEND Primary Leeds - [GEOGRAPHIC_DATA] Beginning 09/25 1:1 SE…" at bounding box center [670, 214] width 885 height 998
copy div "0:3 LOR Ipsumdol Sitametco Adipisci eli s Doeiusmodt Incidid Utlabo et Dolor Ma…"
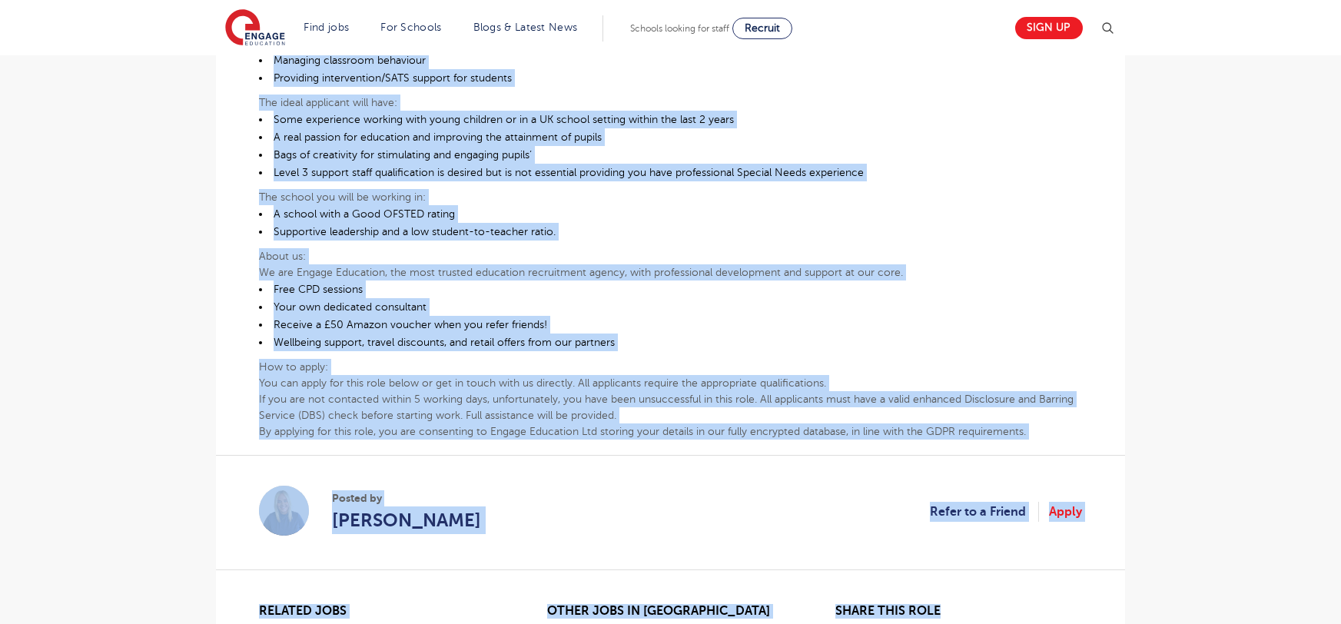
scroll to position [898, 0]
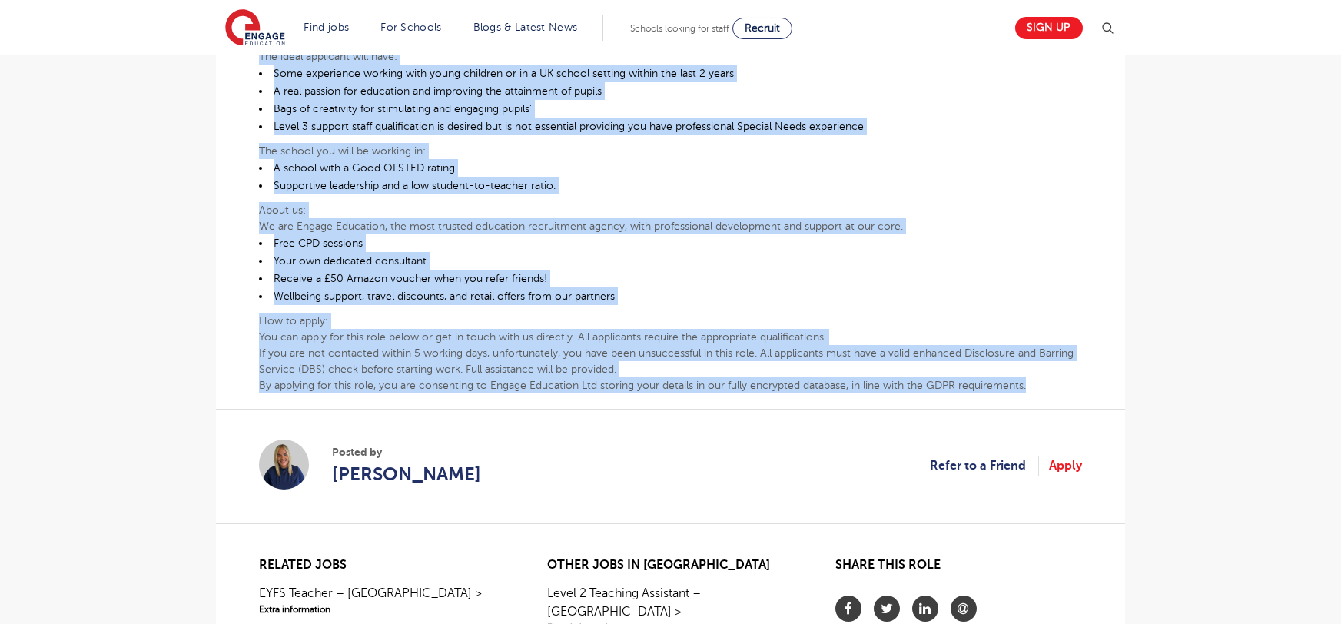
drag, startPoint x: 261, startPoint y: 224, endPoint x: 1029, endPoint y: 352, distance: 779.1
copy div "Special Needs Teaching Assistant Required for a Mainstream Primary School in Ca…"
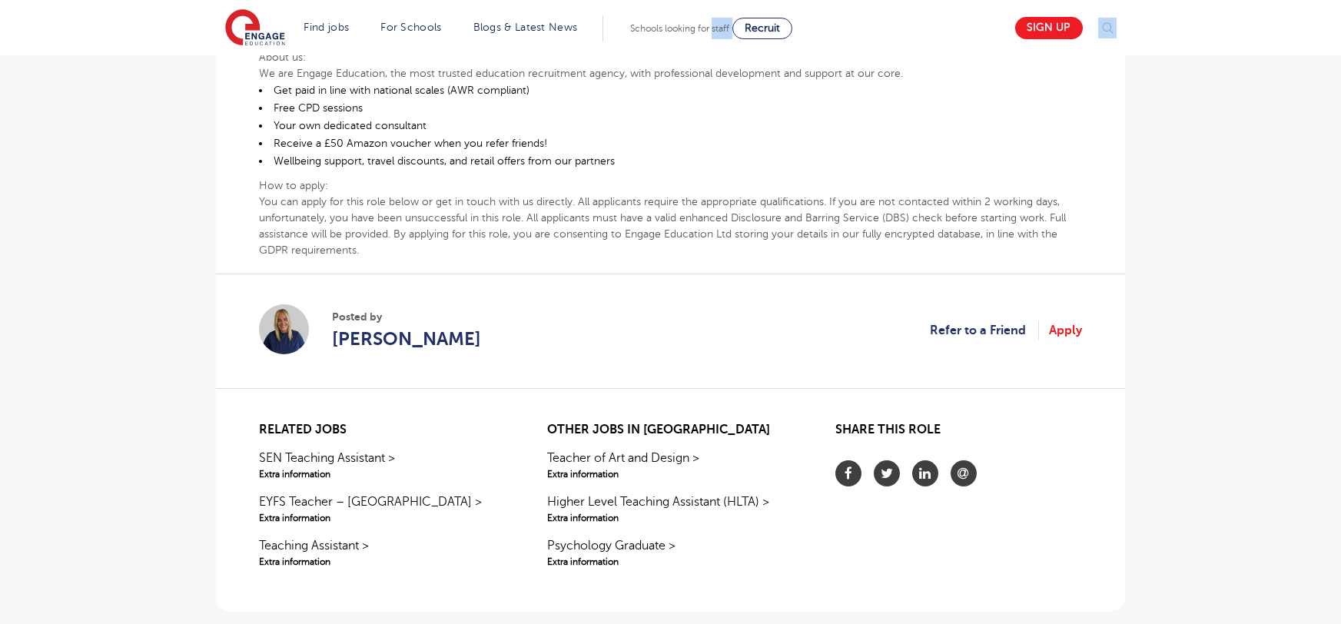
scroll to position [914, 0]
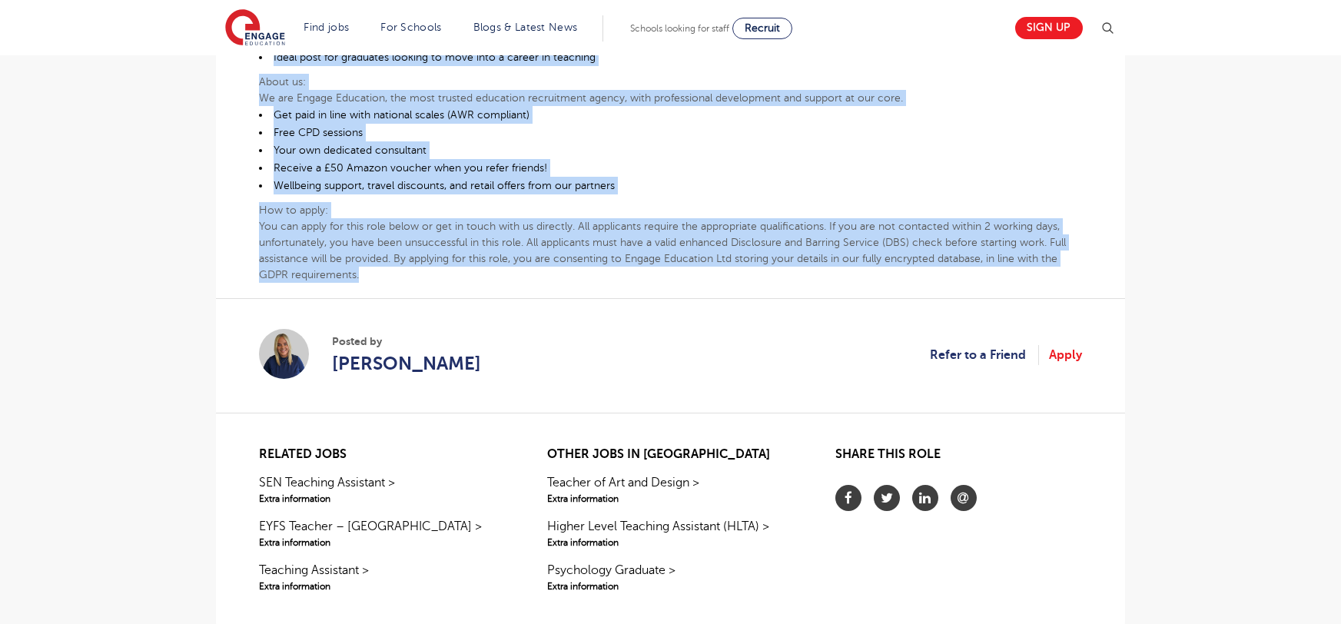
drag, startPoint x: 261, startPoint y: 174, endPoint x: 639, endPoint y: 212, distance: 380.7
copy div "Lorem Ipsum Dolorsit Ametconse Adip elit 05:62se doeiu 63:82te Incidi ut Labore…"
